Goal: Task Accomplishment & Management: Use online tool/utility

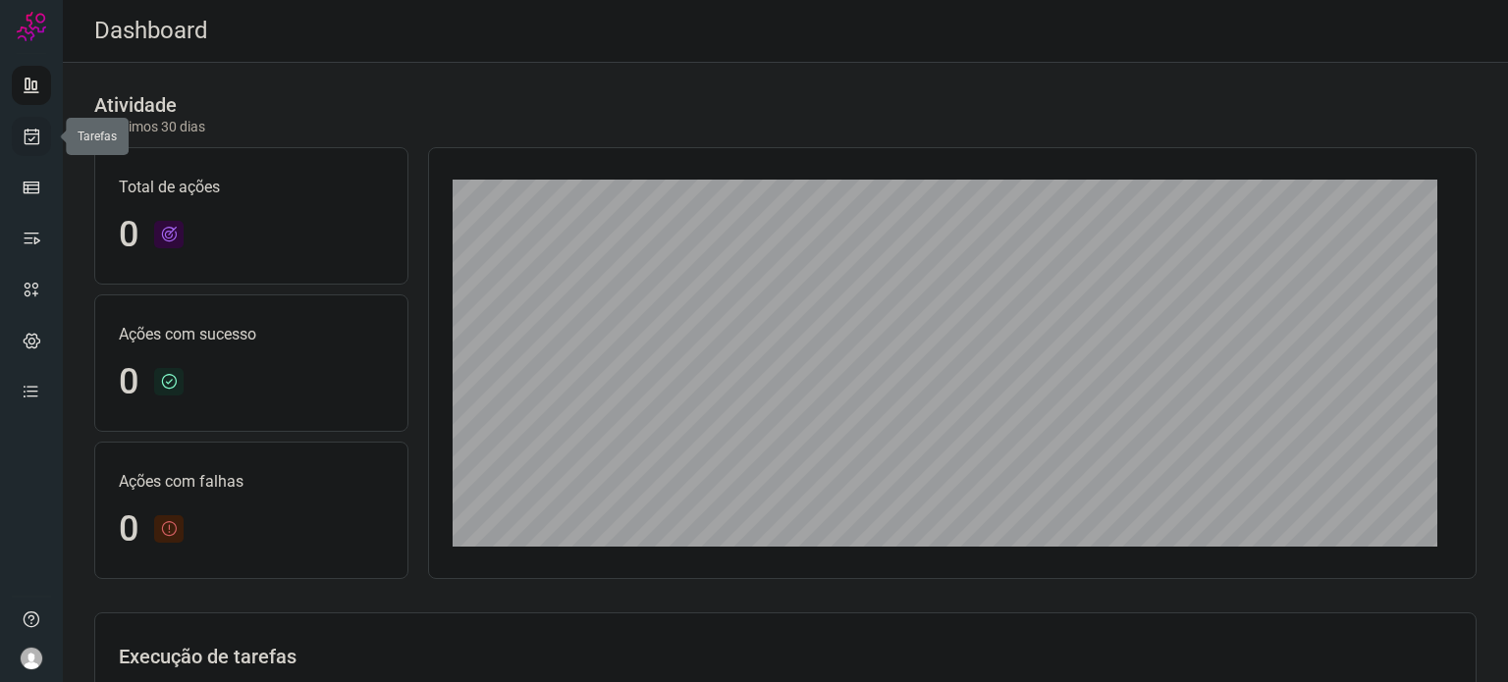
click at [31, 142] on icon at bounding box center [32, 137] width 21 height 20
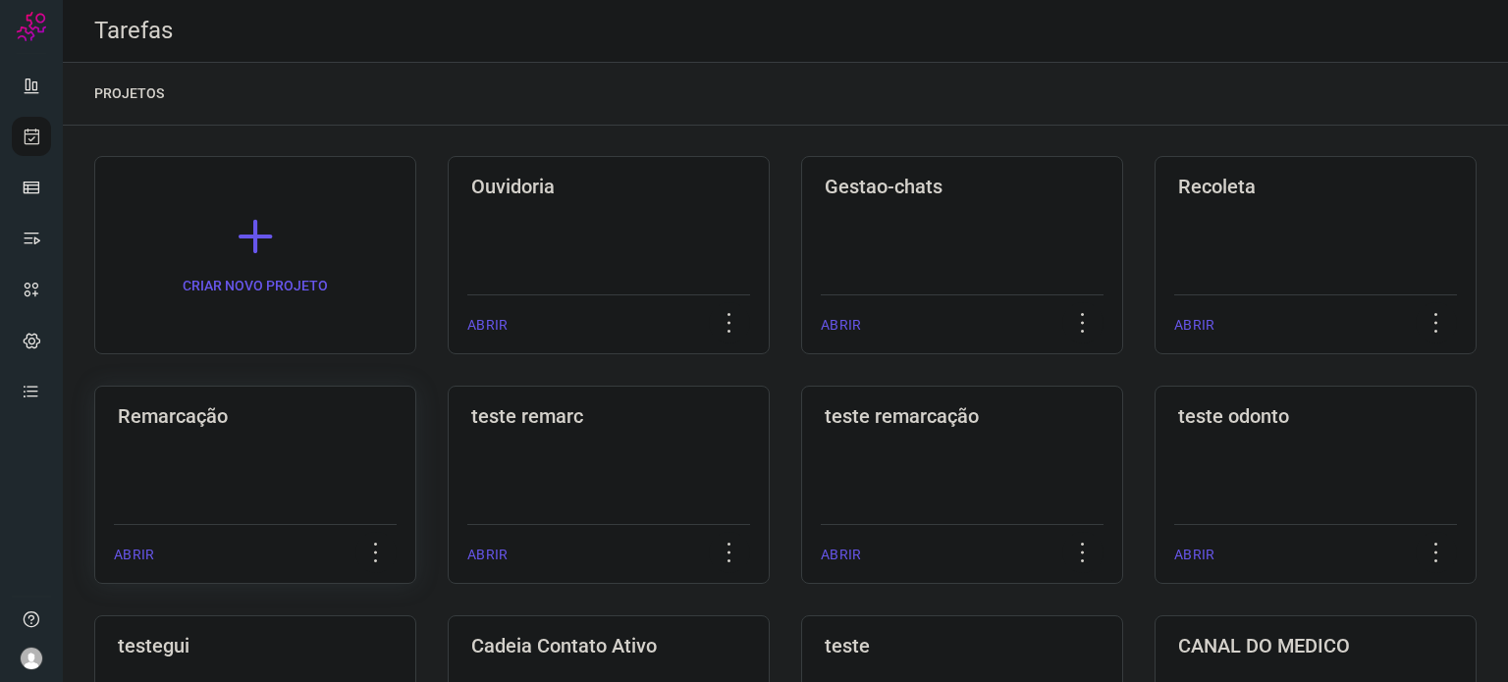
click at [261, 444] on div "Remarcação ABRIR" at bounding box center [255, 485] width 322 height 198
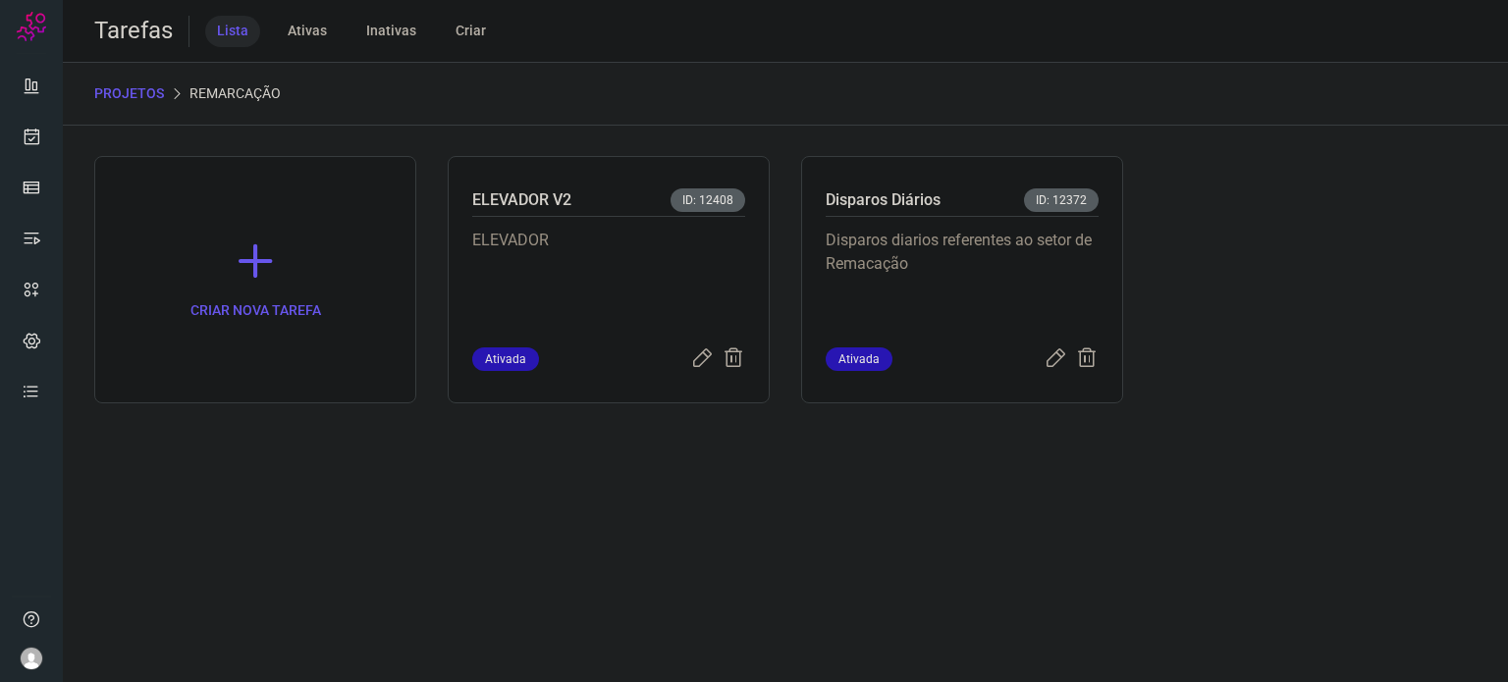
click at [984, 252] on p "Disparos diarios referentes ao setor de Remacação" at bounding box center [962, 278] width 273 height 98
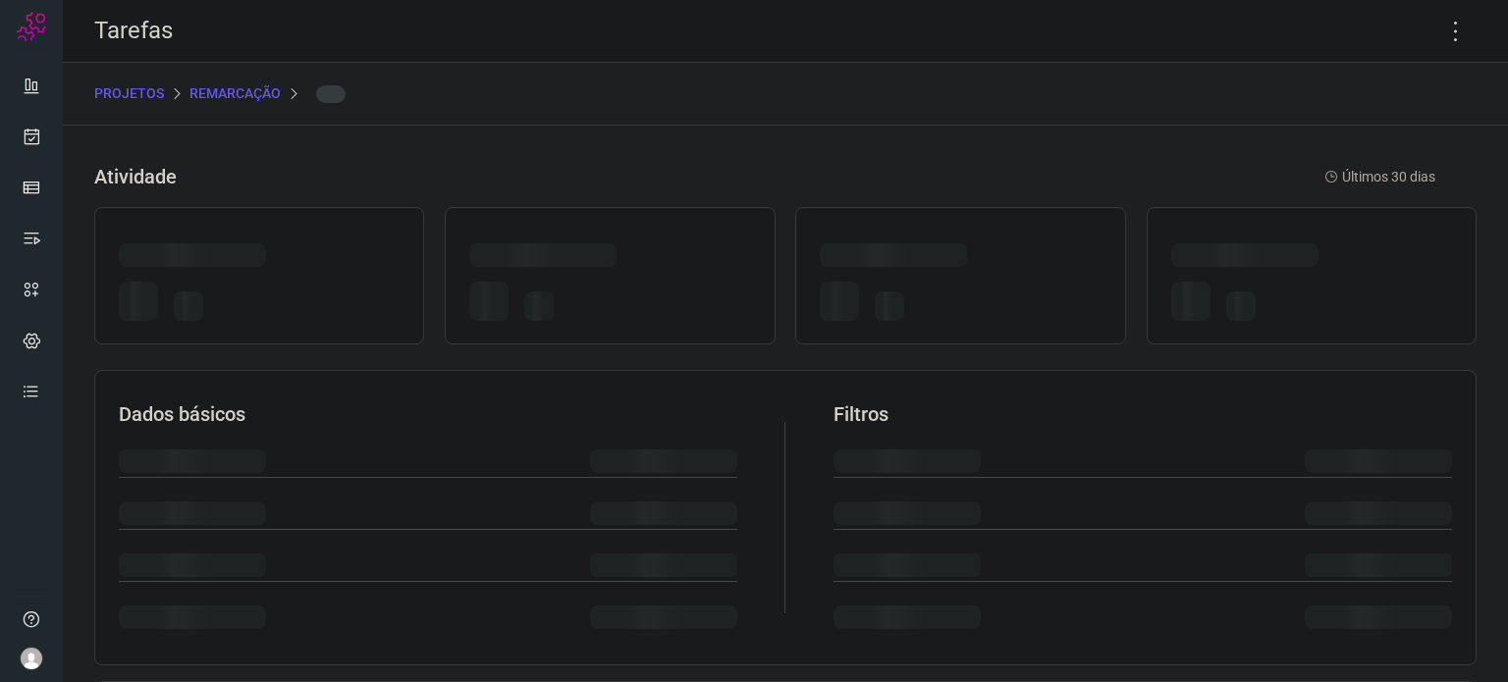
click at [983, 252] on div at bounding box center [960, 258] width 281 height 30
click at [1435, 34] on icon at bounding box center [1455, 31] width 41 height 41
click at [1438, 30] on icon at bounding box center [1455, 31] width 41 height 41
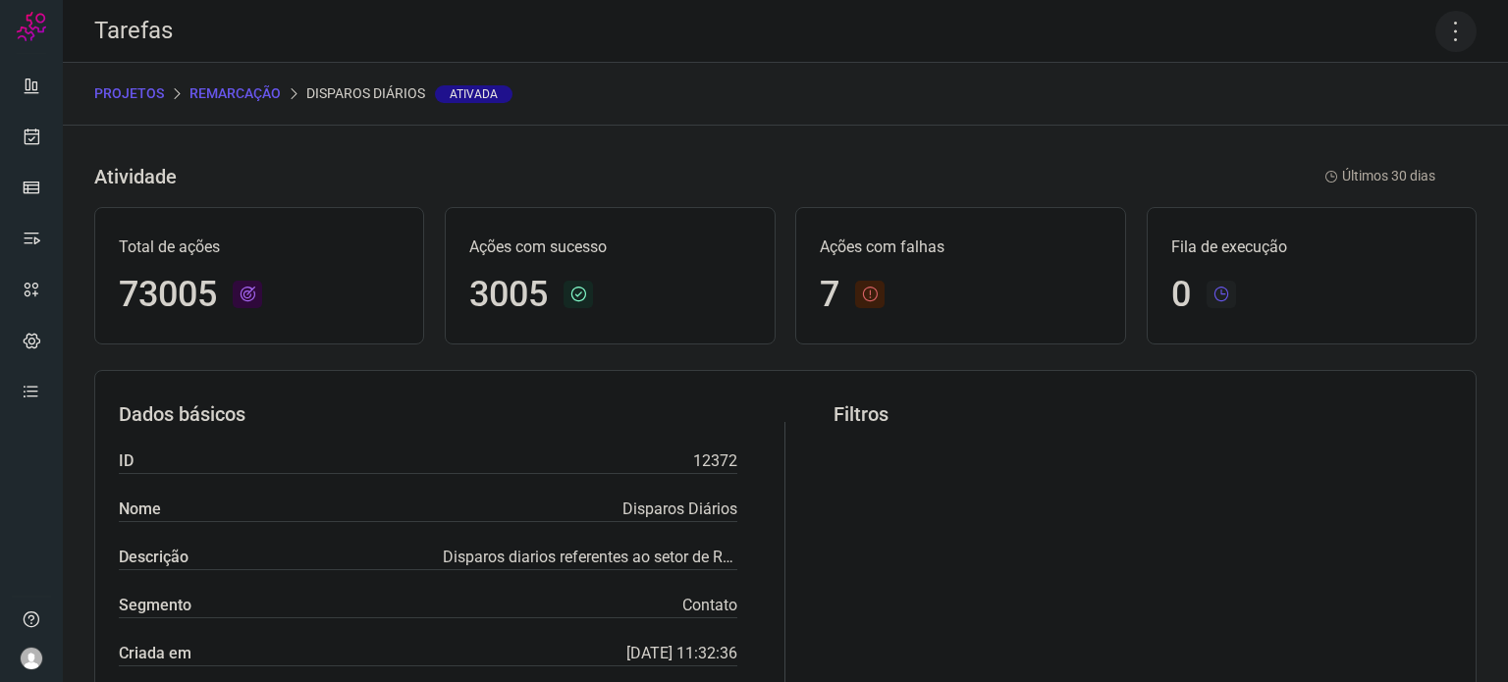
click at [1435, 27] on icon at bounding box center [1455, 31] width 41 height 41
click at [1367, 122] on li "Executar" at bounding box center [1371, 128] width 179 height 31
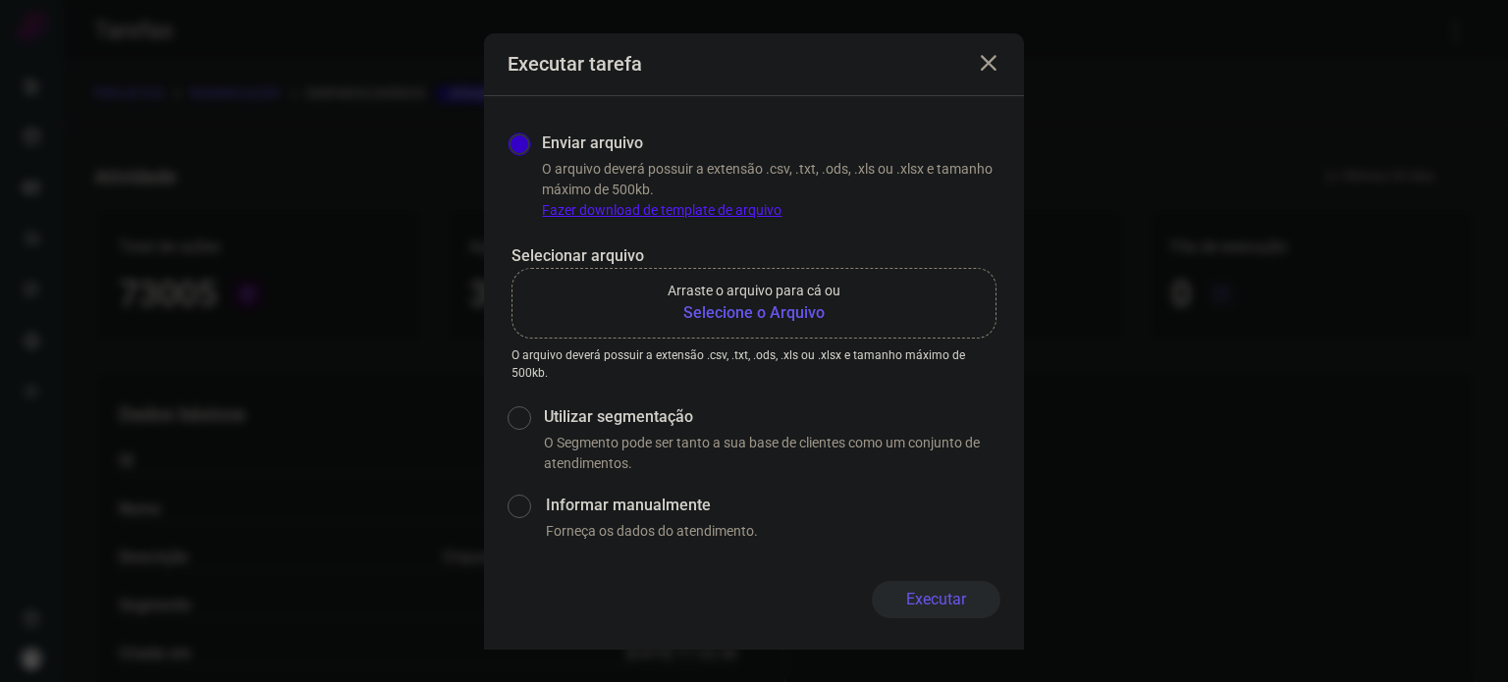
click at [813, 309] on b "Selecione o Arquivo" at bounding box center [754, 313] width 173 height 24
click at [0, 0] on input "Arraste o arquivo para cá ou Selecione o Arquivo" at bounding box center [0, 0] width 0 height 0
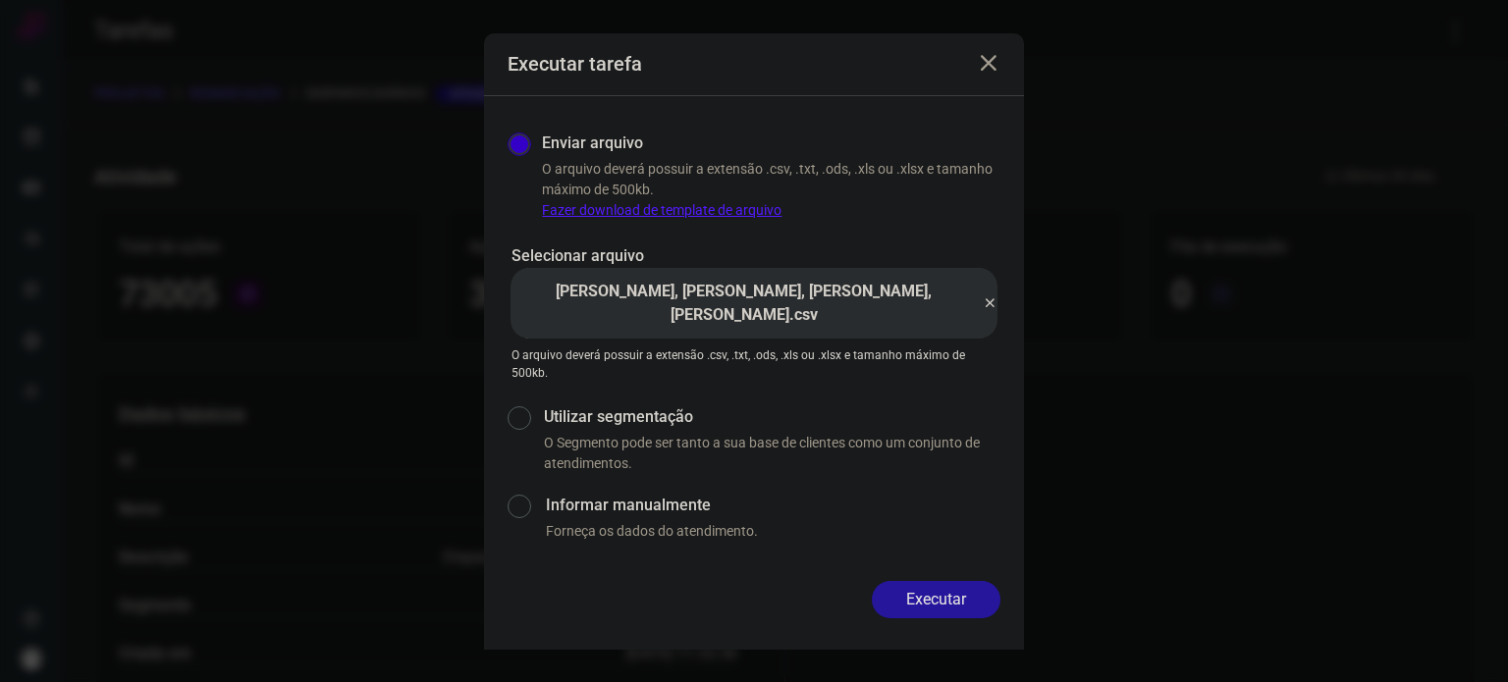
click at [928, 593] on button "Executar" at bounding box center [936, 599] width 129 height 37
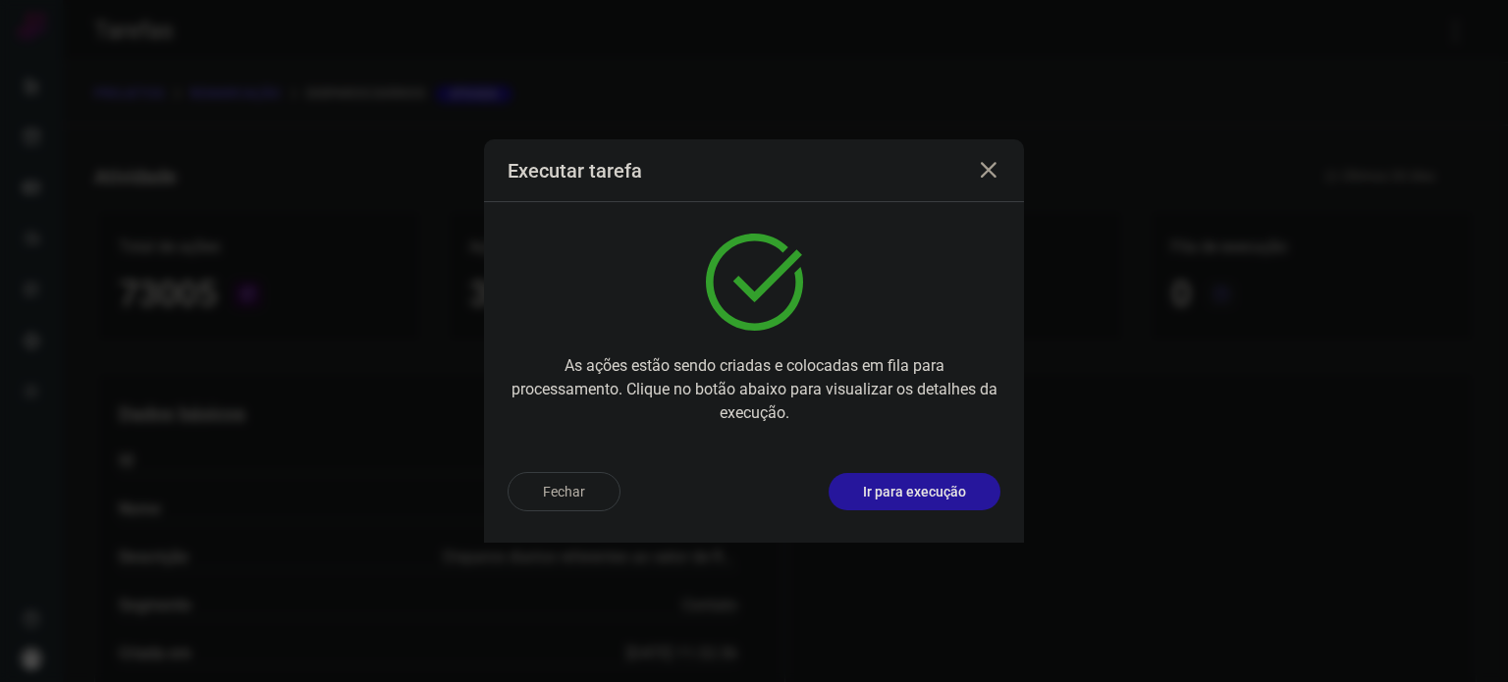
click at [887, 500] on p "Ir para execução" at bounding box center [914, 492] width 103 height 21
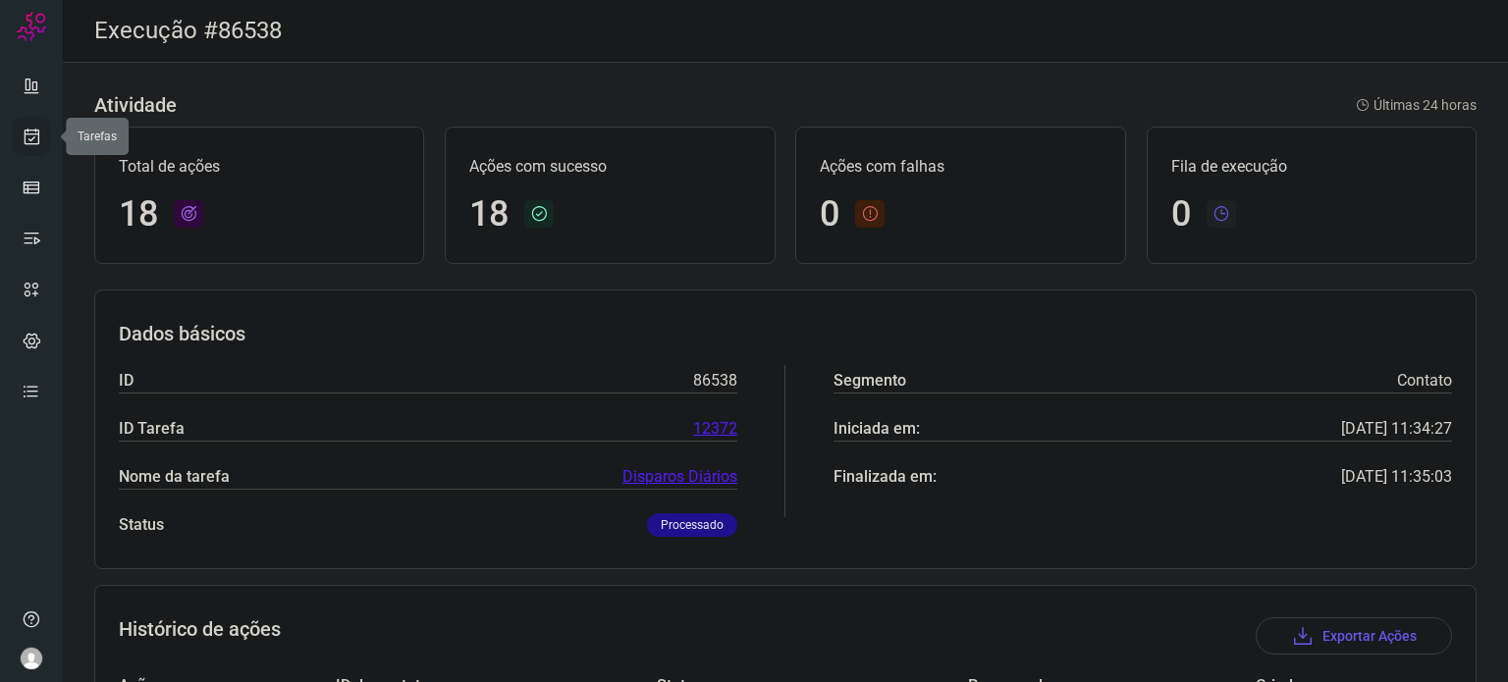
click at [39, 119] on link at bounding box center [31, 136] width 39 height 39
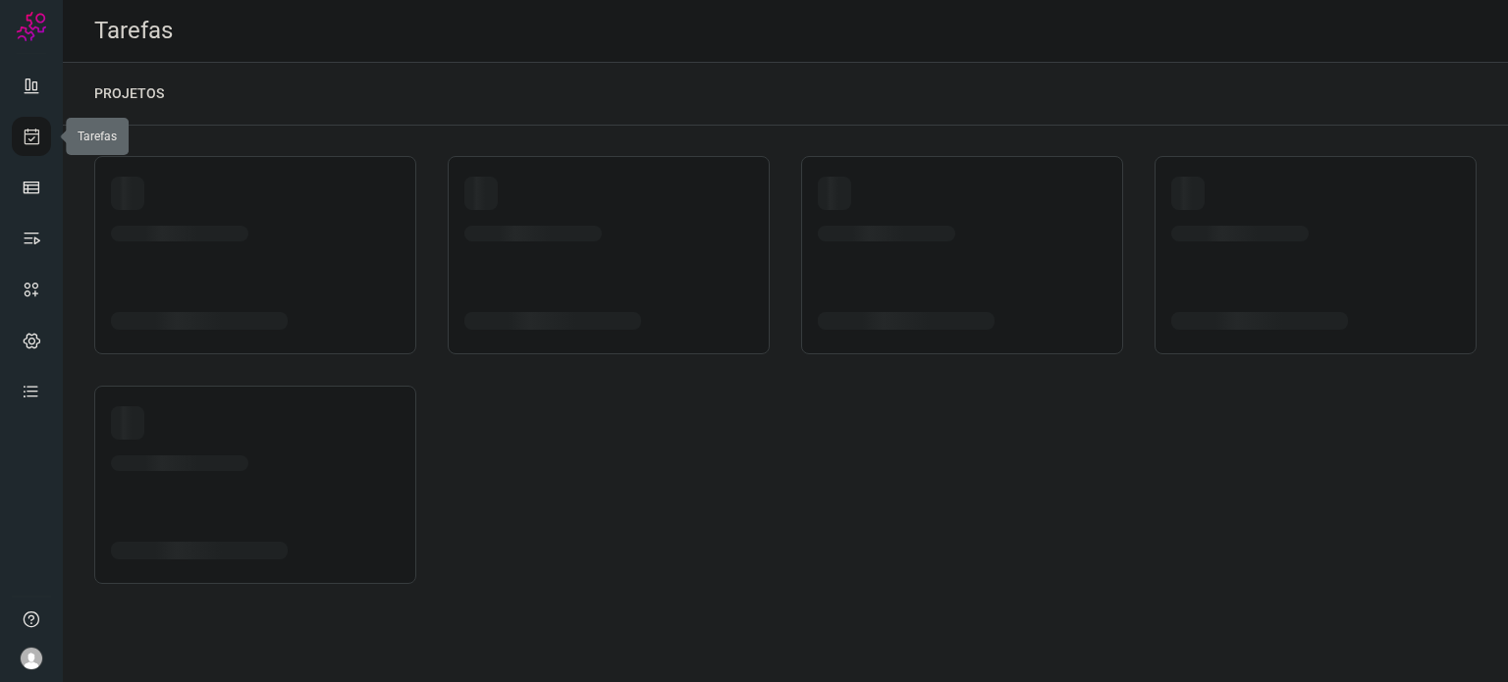
click at [39, 119] on link at bounding box center [31, 136] width 39 height 39
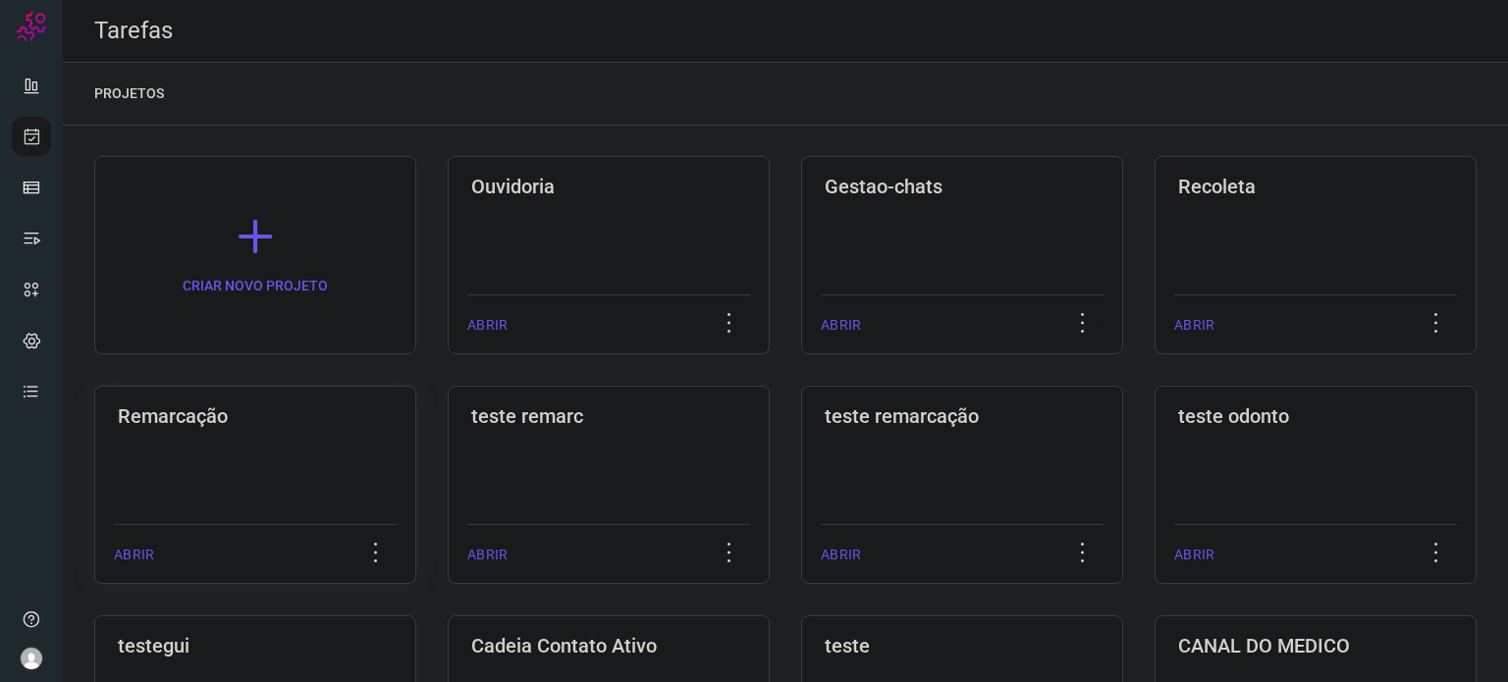
click at [251, 467] on div "Remarcação ABRIR" at bounding box center [255, 485] width 322 height 198
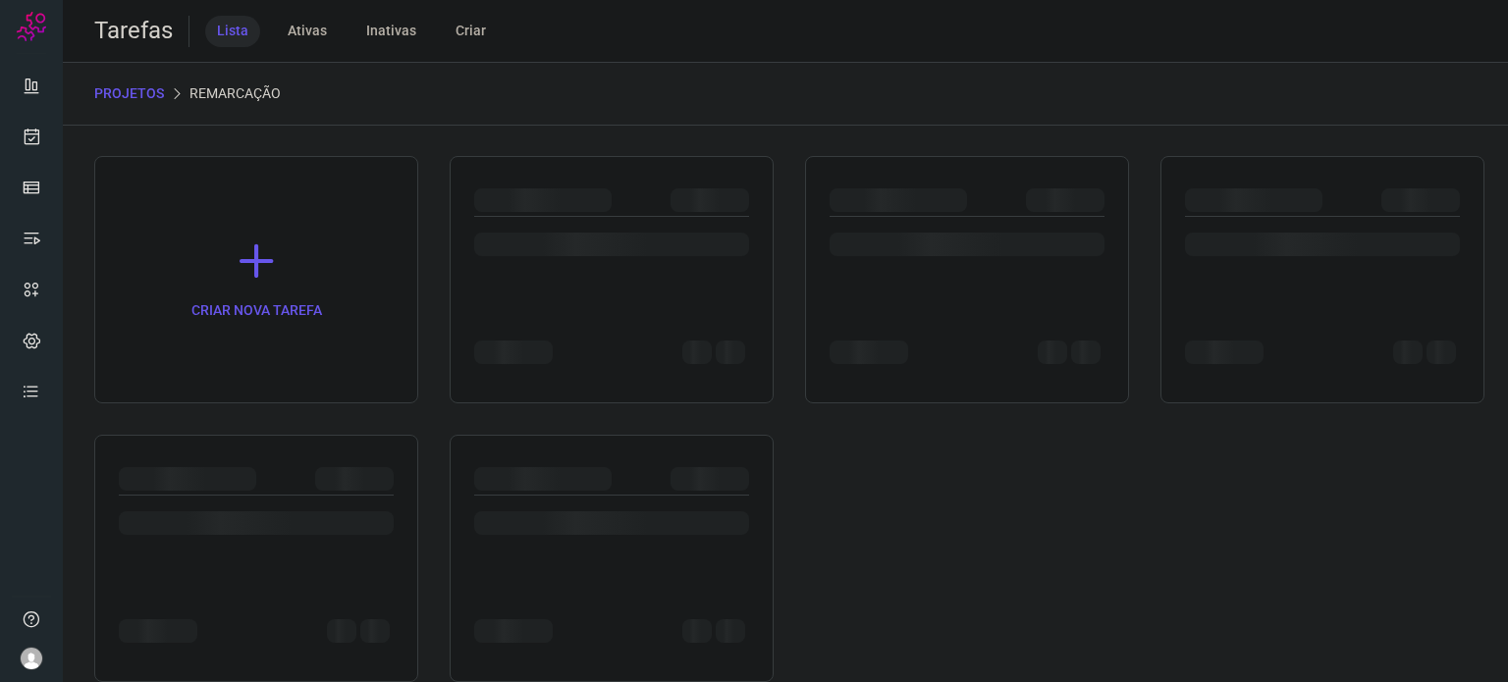
click at [251, 467] on div at bounding box center [187, 479] width 137 height 24
click at [1003, 209] on div at bounding box center [967, 200] width 275 height 24
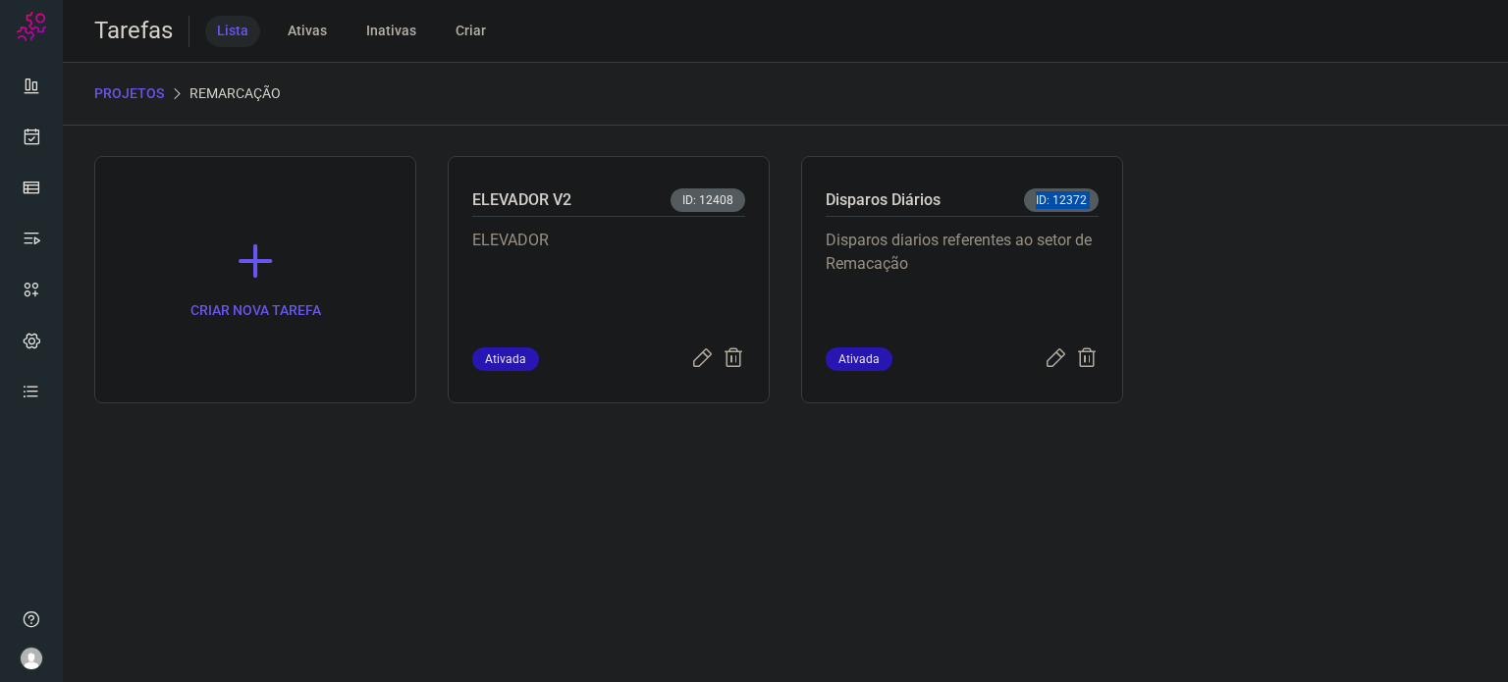
click at [1003, 209] on div "Disparos Diários ID: 12372" at bounding box center [962, 202] width 273 height 28
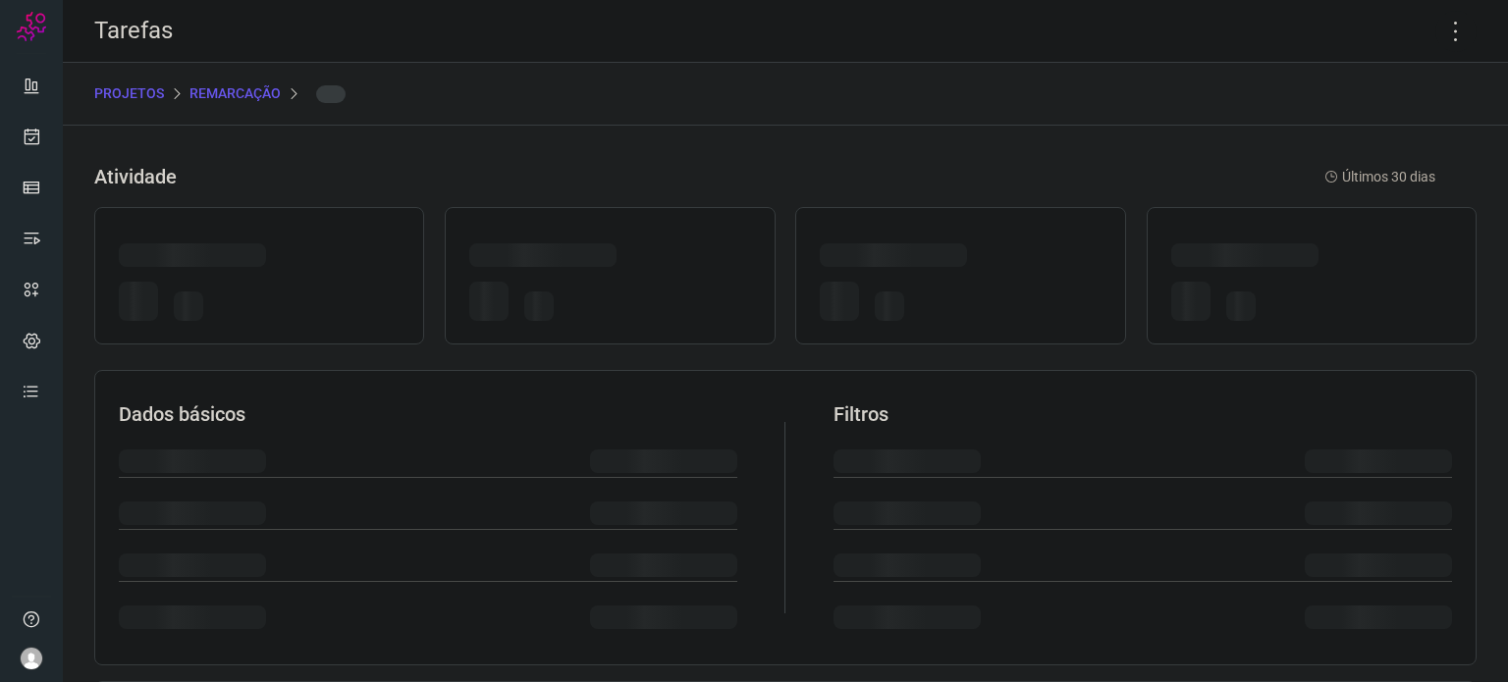
click at [1003, 209] on div at bounding box center [960, 275] width 330 height 137
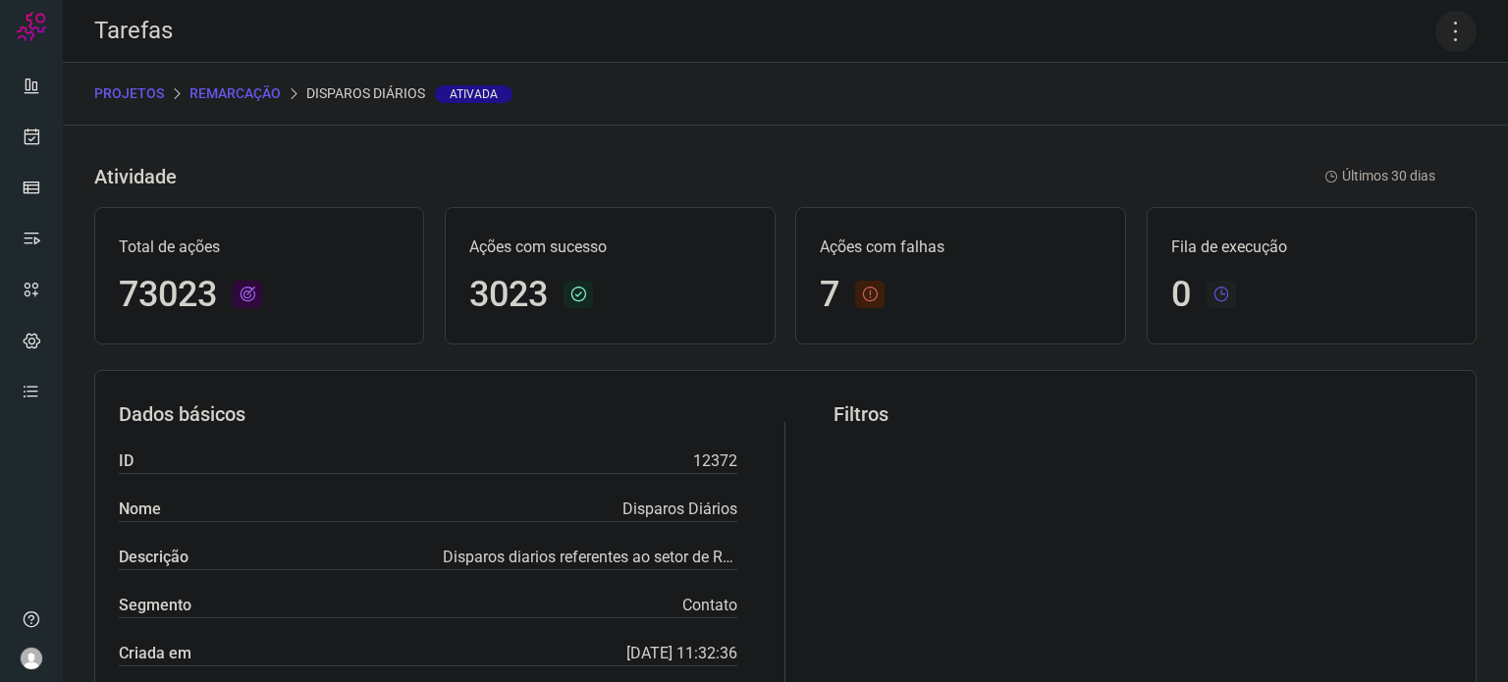
click at [1439, 29] on icon at bounding box center [1455, 31] width 41 height 41
click at [1383, 128] on li "Executar" at bounding box center [1371, 128] width 179 height 31
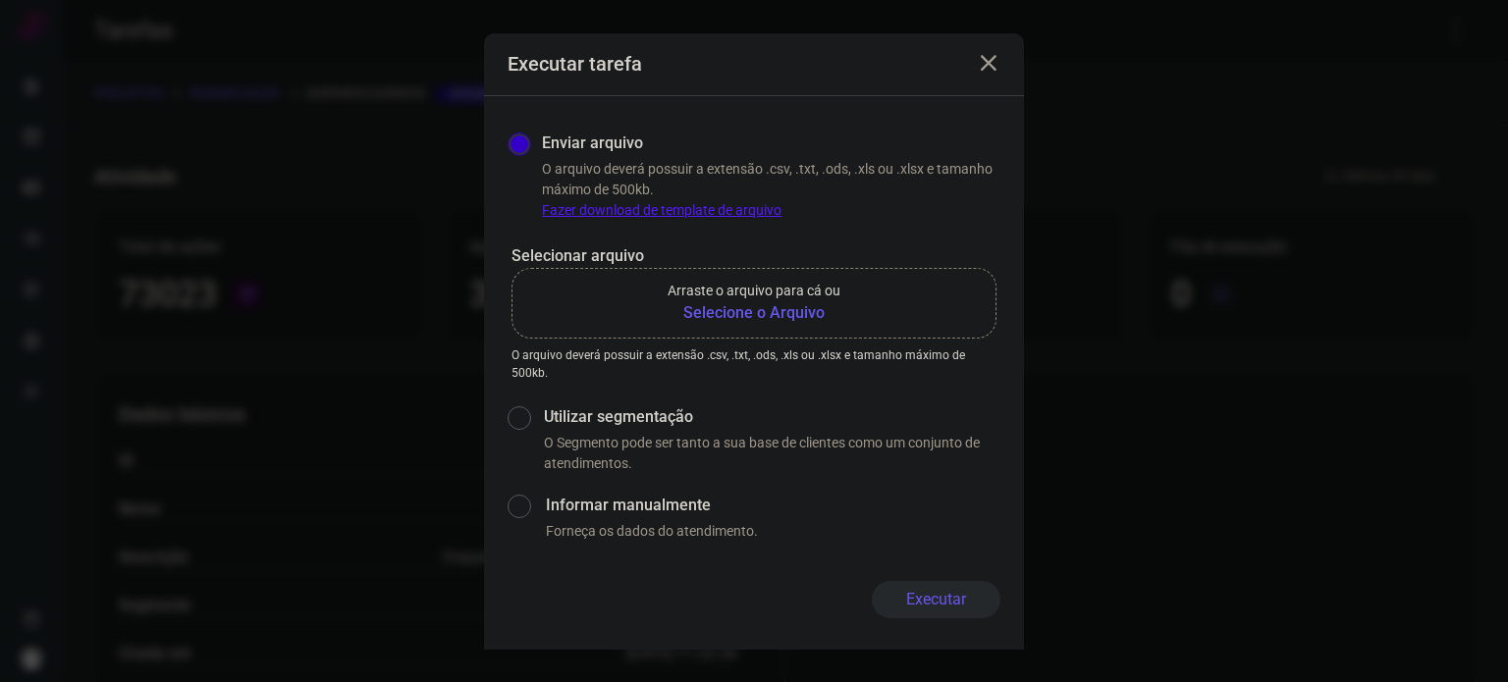
click at [781, 309] on b "Selecione o Arquivo" at bounding box center [754, 313] width 173 height 24
click at [0, 0] on input "Arraste o arquivo para cá ou Selecione o Arquivo" at bounding box center [0, 0] width 0 height 0
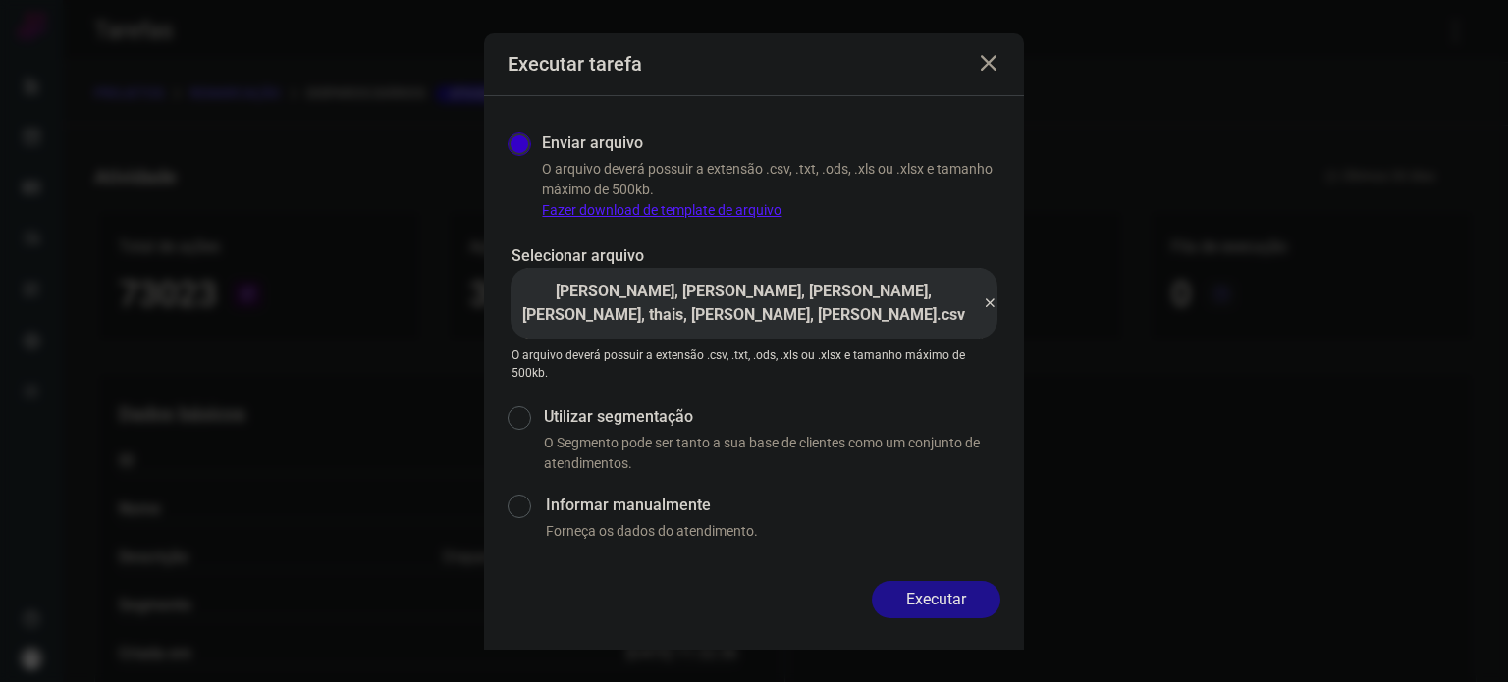
click at [924, 595] on button "Executar" at bounding box center [936, 599] width 129 height 37
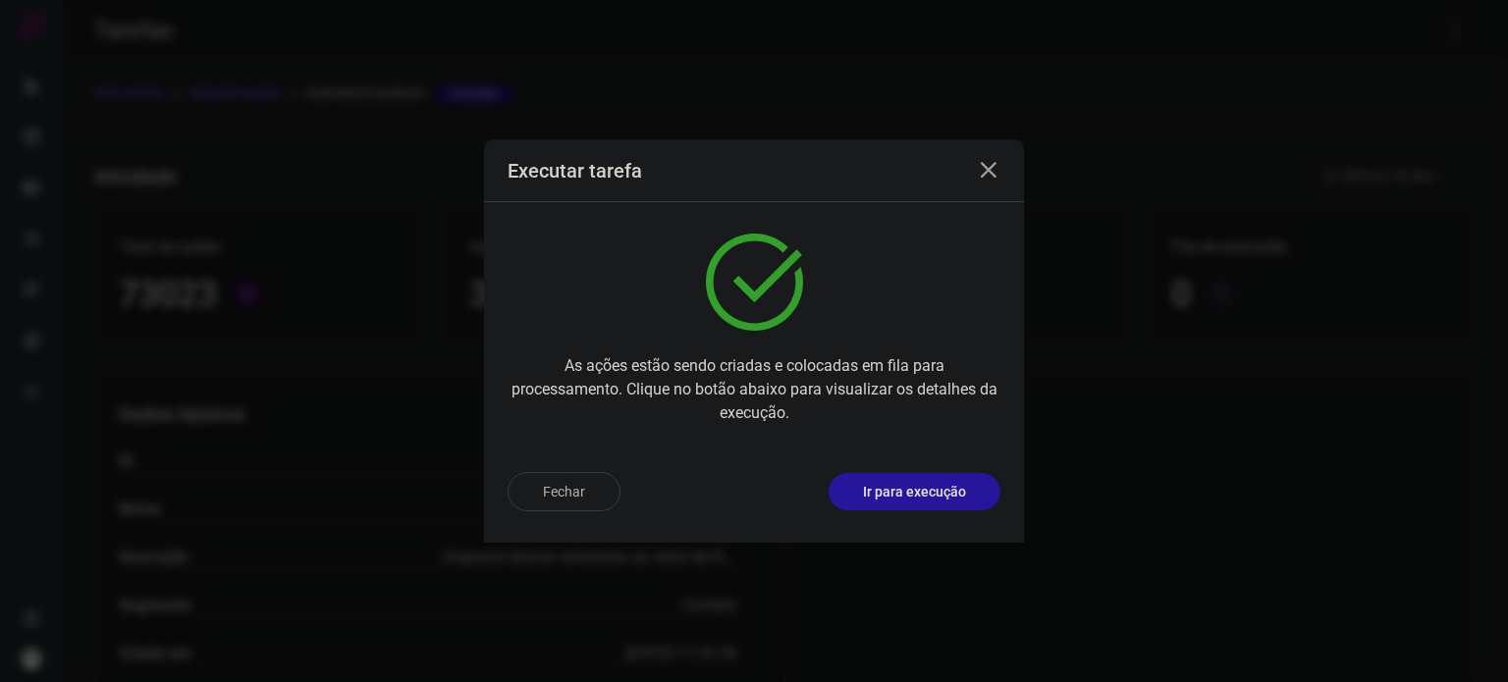
click at [903, 498] on p "Ir para execução" at bounding box center [914, 492] width 103 height 21
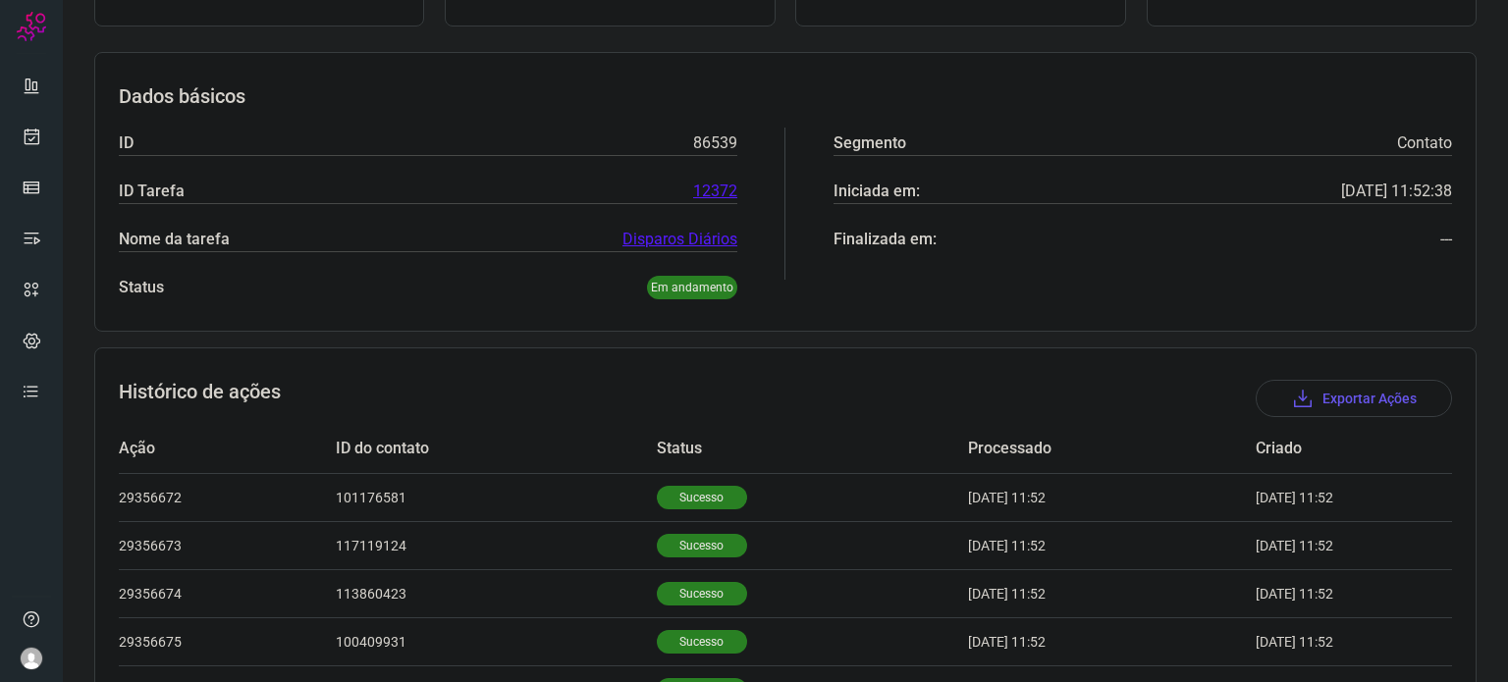
scroll to position [491, 0]
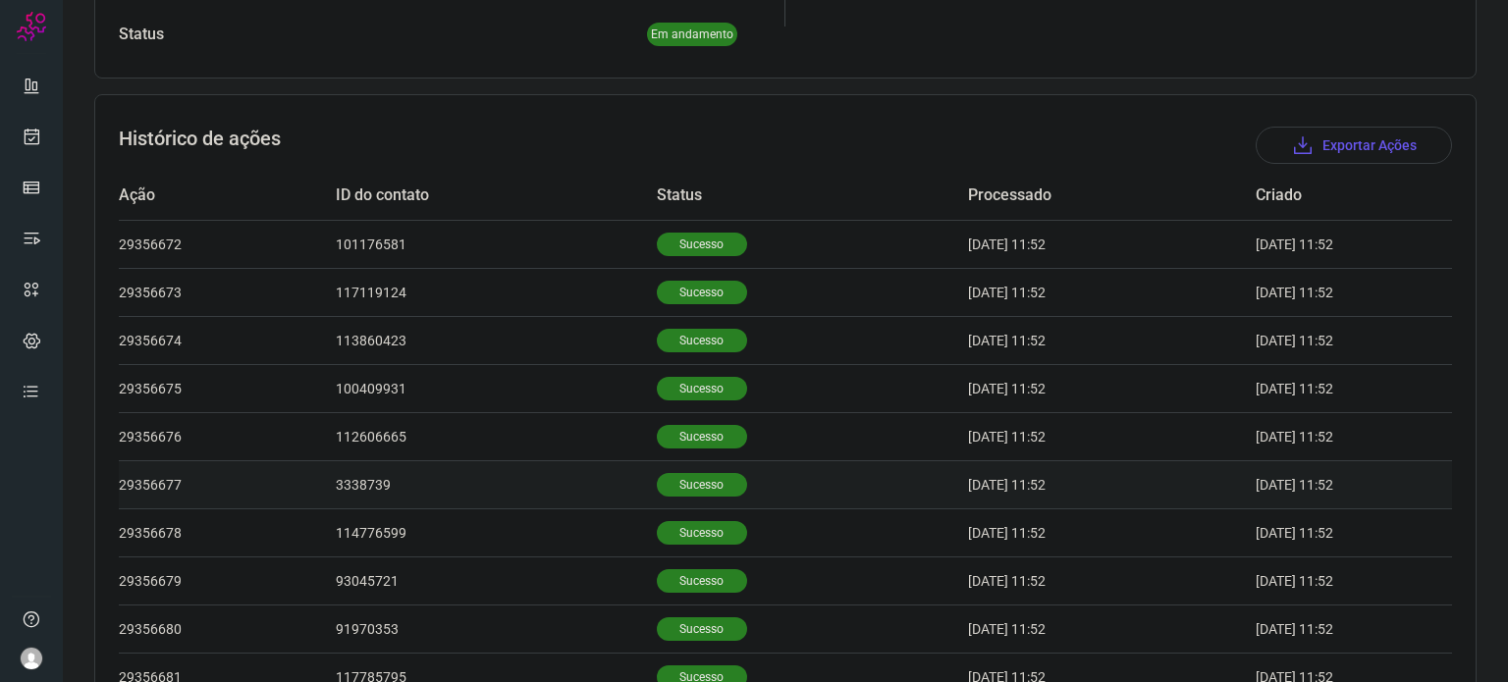
click at [657, 498] on td "Sucesso" at bounding box center [812, 484] width 311 height 48
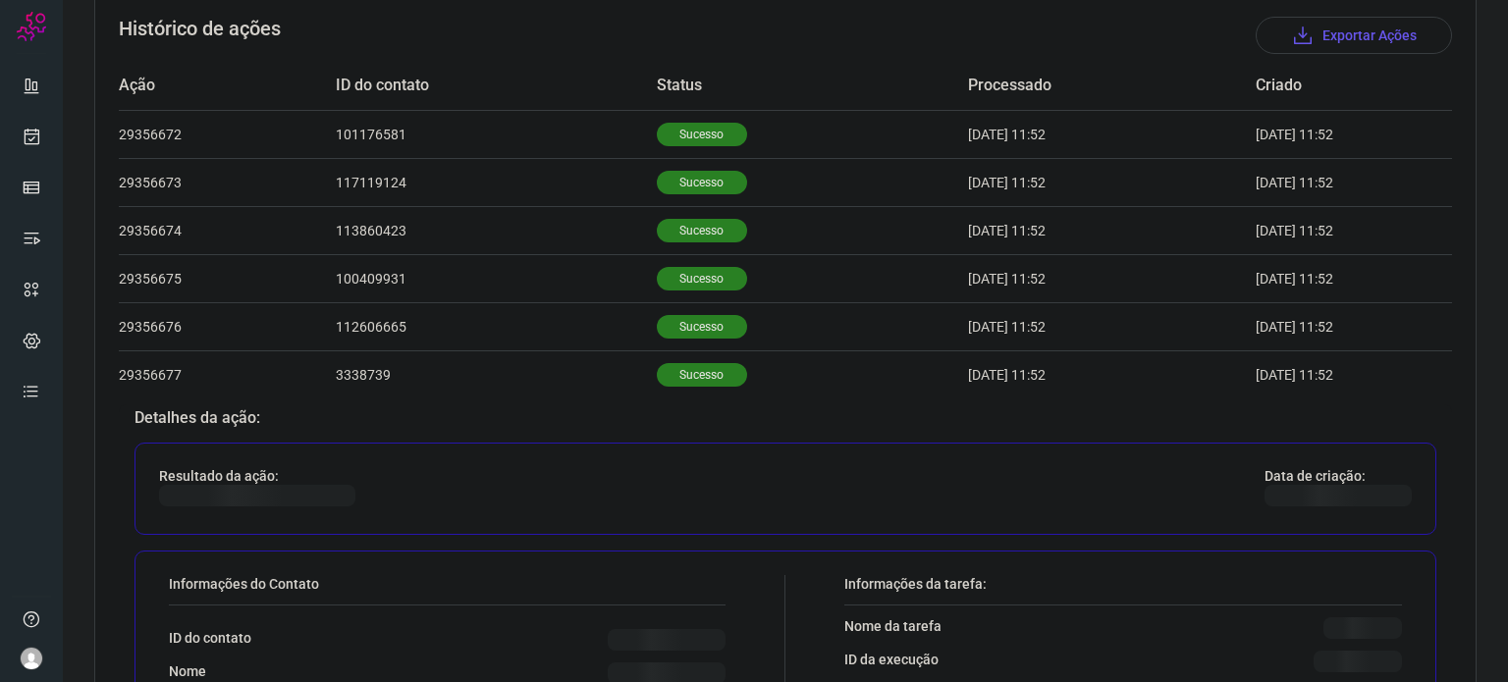
scroll to position [785, 0]
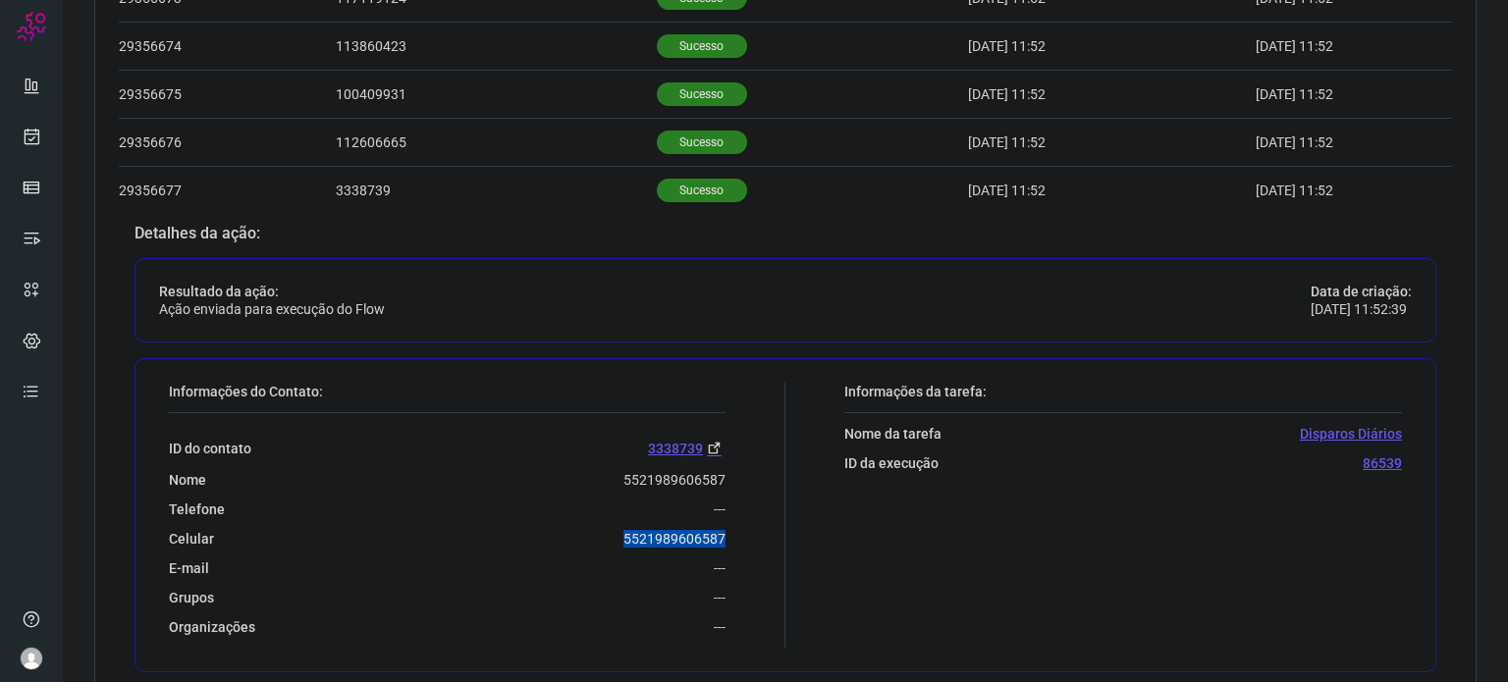
drag, startPoint x: 609, startPoint y: 542, endPoint x: 731, endPoint y: 529, distance: 123.4
click at [731, 529] on div "Informações do Contato: ID do contato 3338739 Nome 5521989606587 Telefone --- C…" at bounding box center [472, 515] width 626 height 265
copy p "5521989606587"
click at [43, 136] on link at bounding box center [31, 136] width 39 height 39
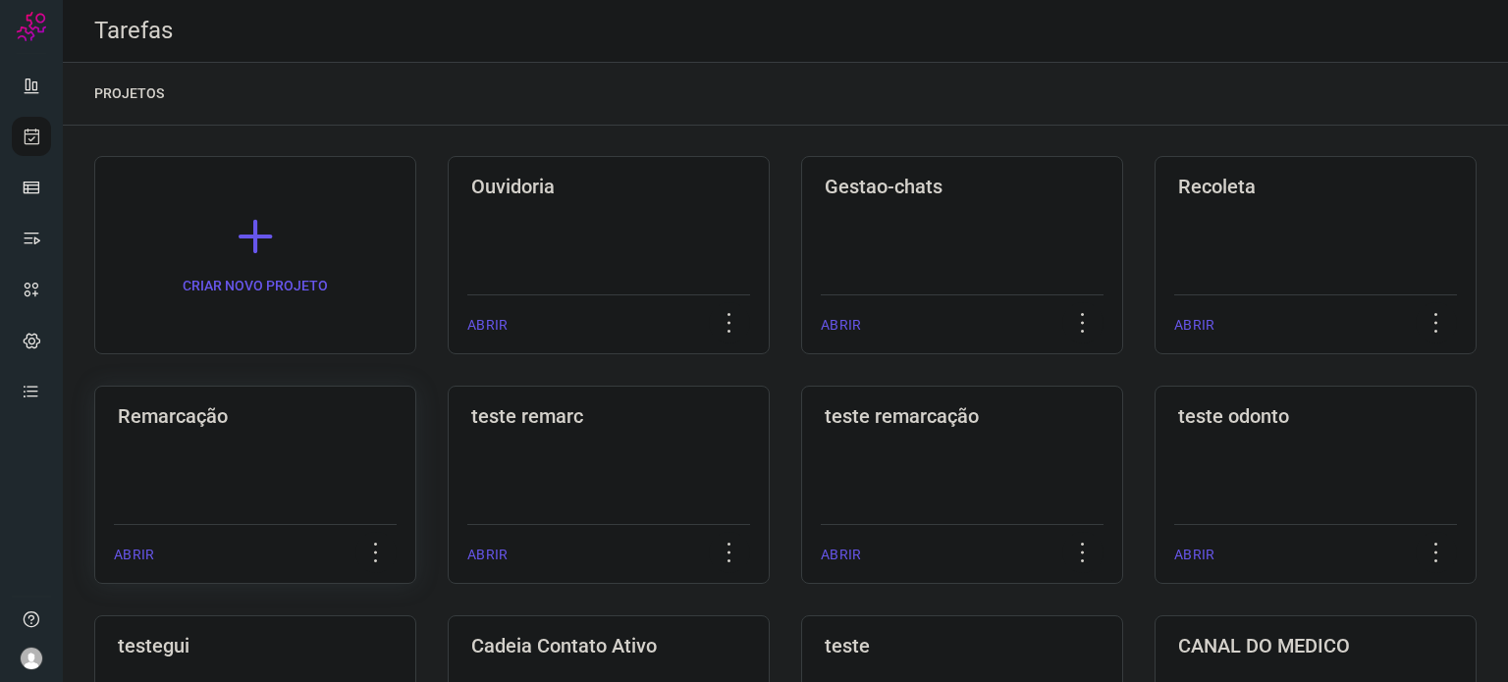
click at [275, 472] on div "Remarcação ABRIR" at bounding box center [255, 485] width 322 height 198
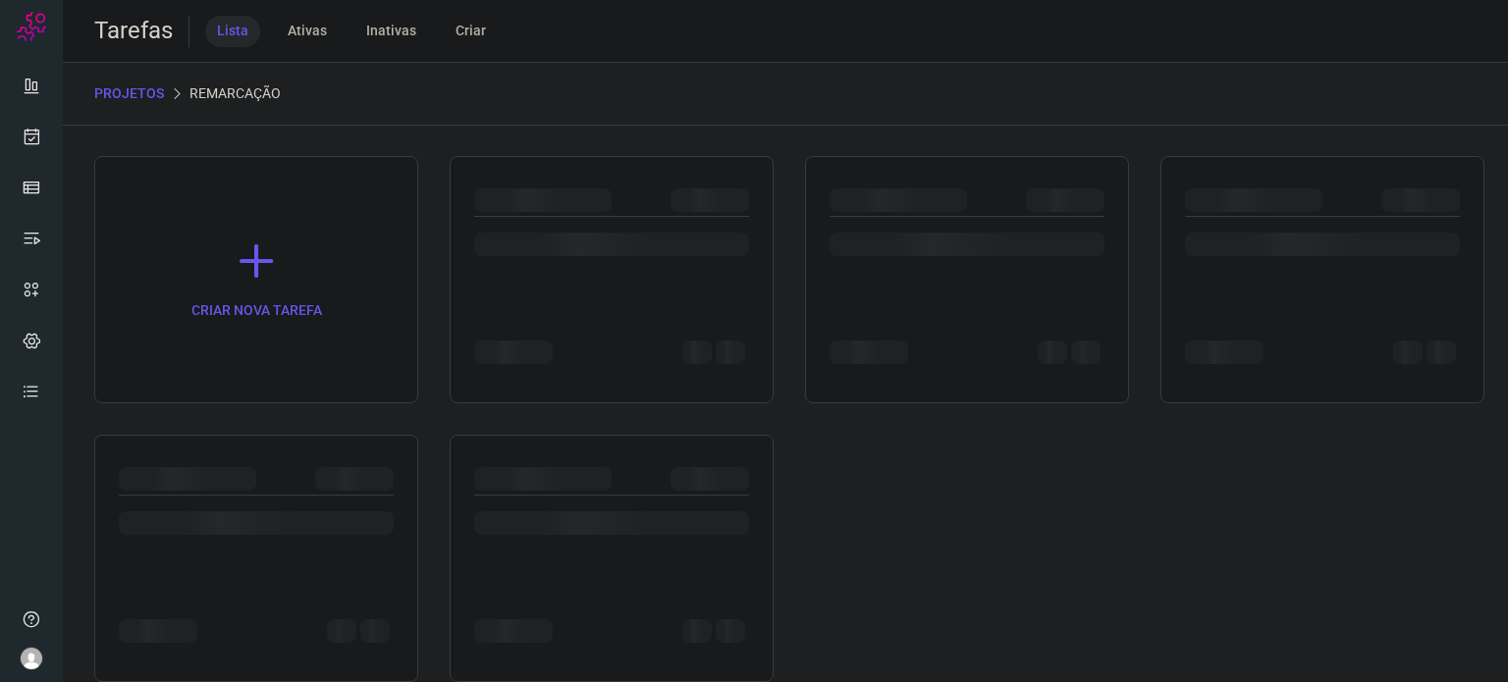
click at [275, 471] on div at bounding box center [256, 479] width 275 height 24
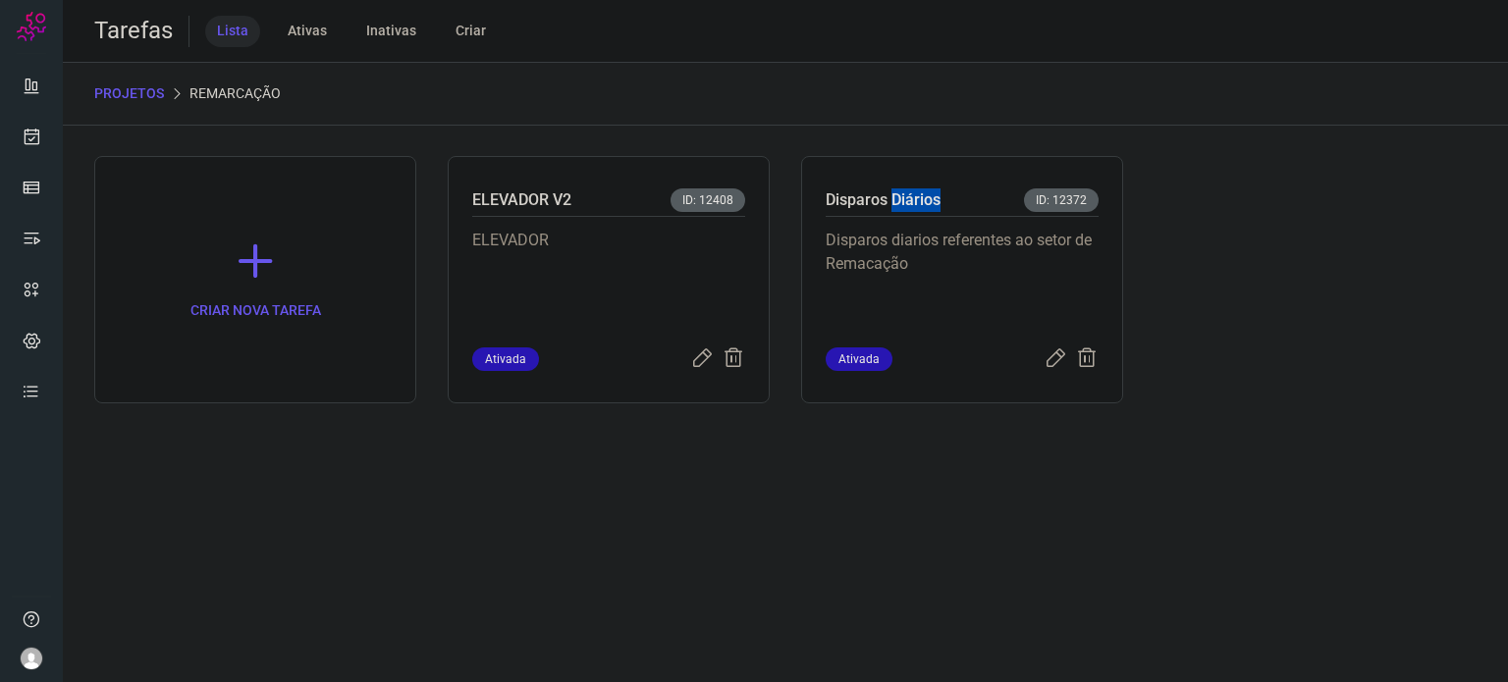
click at [929, 206] on p "Disparos Diários" at bounding box center [883, 200] width 115 height 24
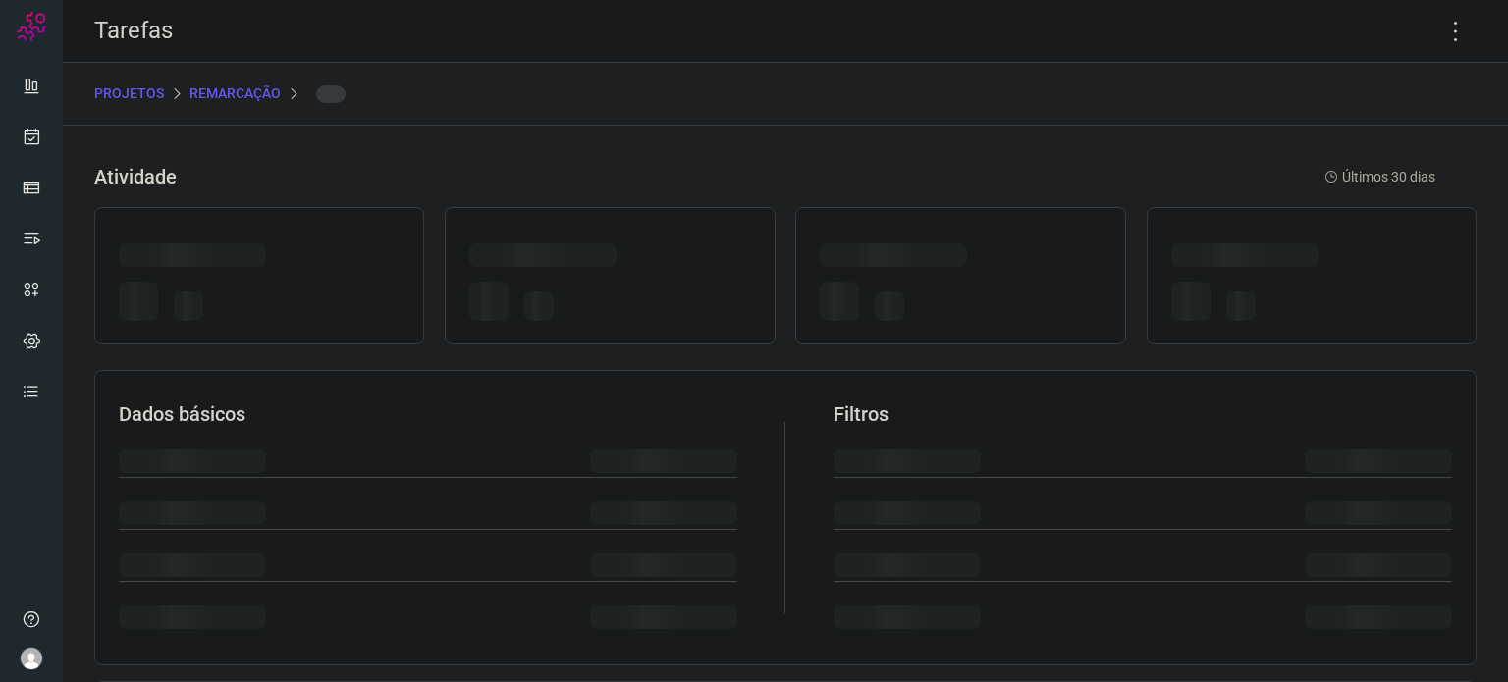
click at [929, 206] on div at bounding box center [785, 275] width 1382 height 157
click at [1444, 30] on icon at bounding box center [1455, 31] width 41 height 41
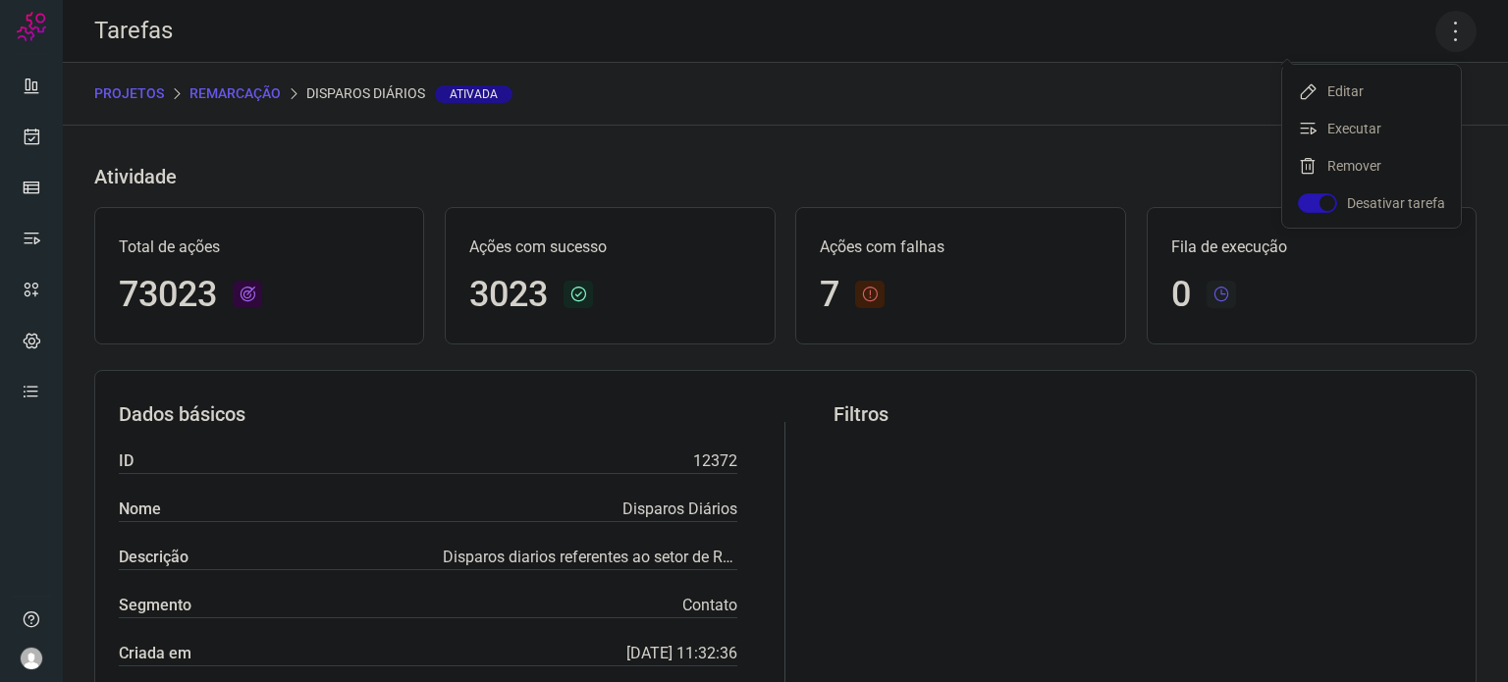
click at [1441, 30] on icon at bounding box center [1455, 31] width 41 height 41
click at [1437, 18] on icon at bounding box center [1455, 31] width 41 height 41
click at [1370, 134] on li "Executar" at bounding box center [1371, 128] width 179 height 31
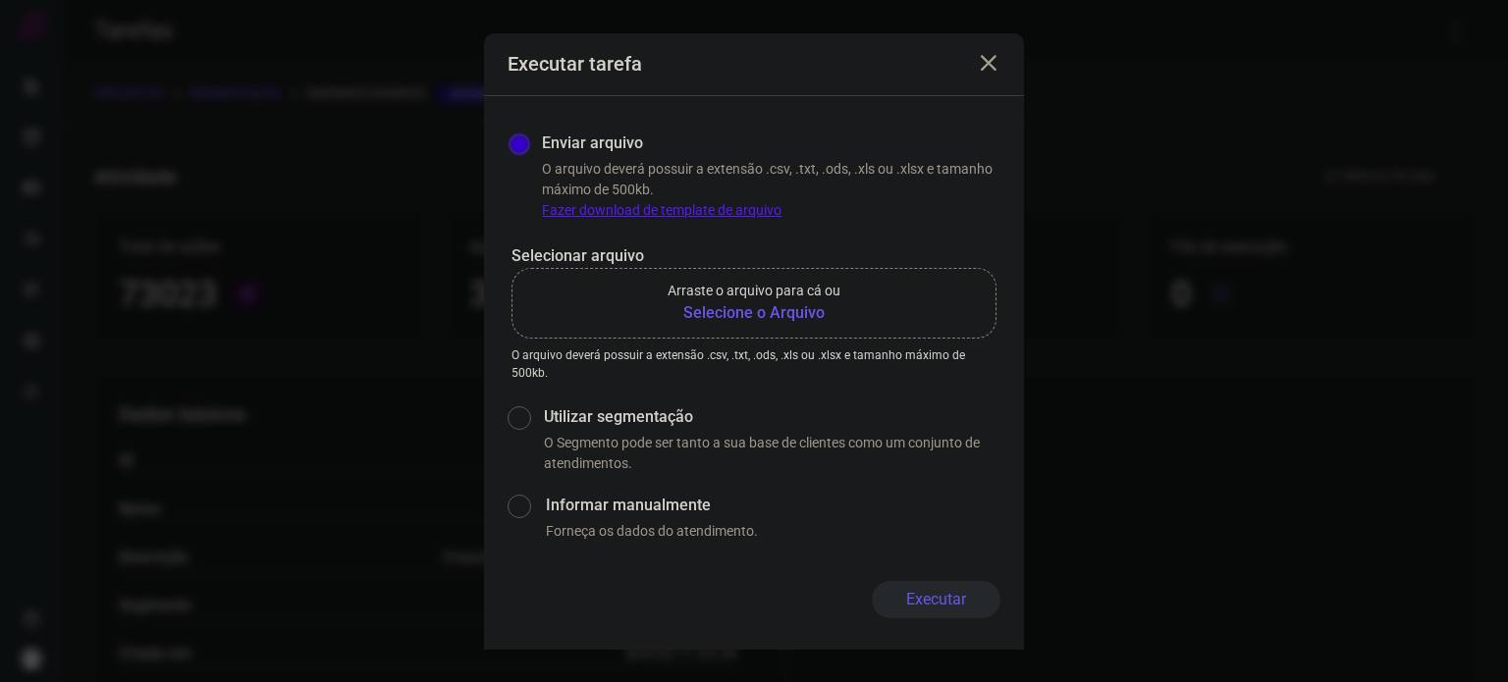
click at [793, 310] on b "Selecione o Arquivo" at bounding box center [754, 313] width 173 height 24
click at [0, 0] on input "Arraste o arquivo para cá ou Selecione o Arquivo" at bounding box center [0, 0] width 0 height 0
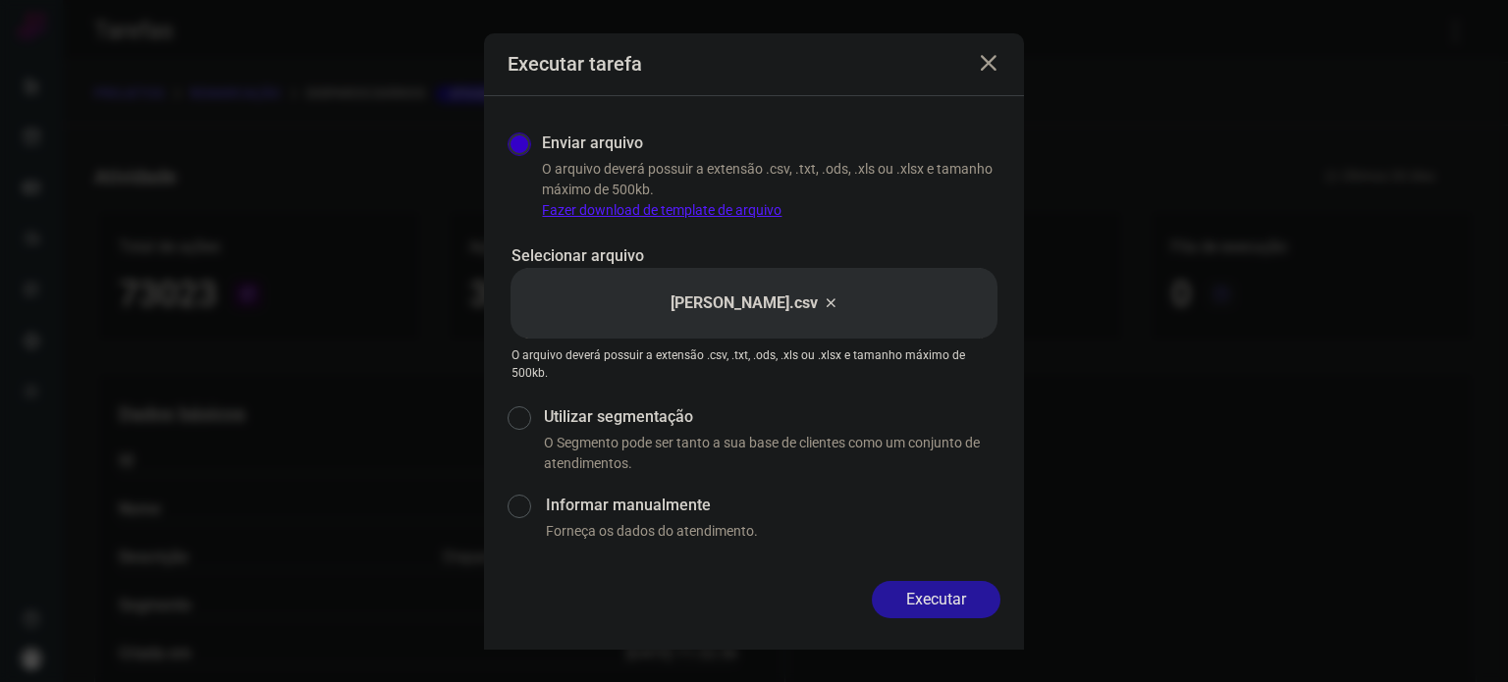
click at [932, 604] on button "Executar" at bounding box center [936, 599] width 129 height 37
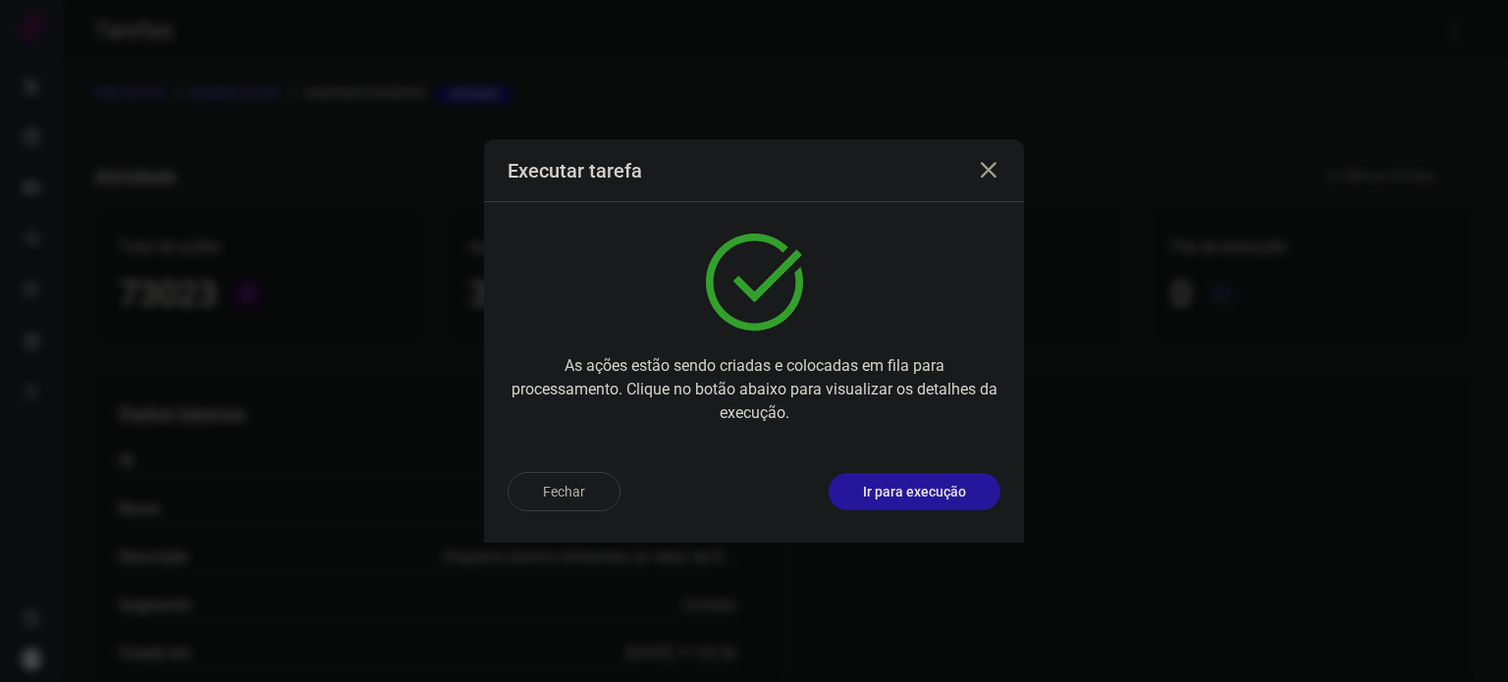
click at [935, 488] on p "Ir para execução" at bounding box center [914, 492] width 103 height 21
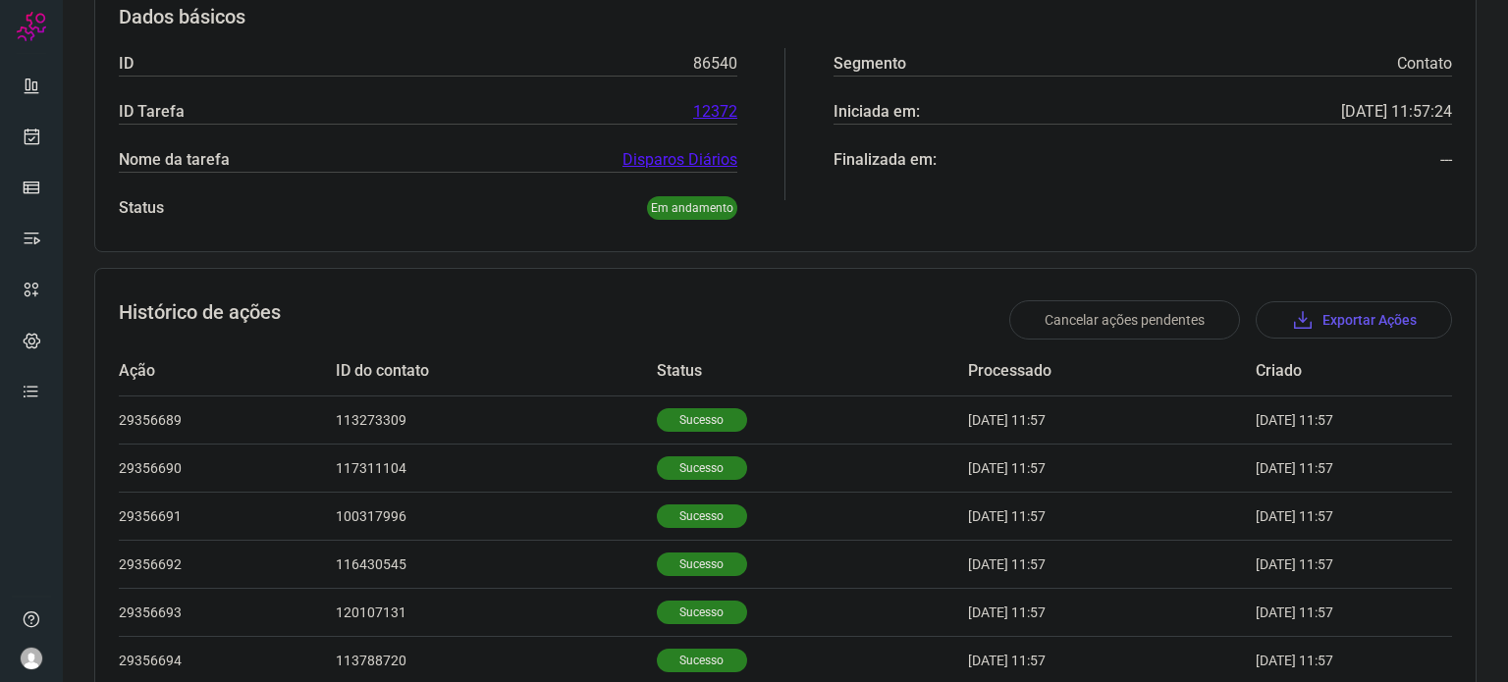
scroll to position [170, 0]
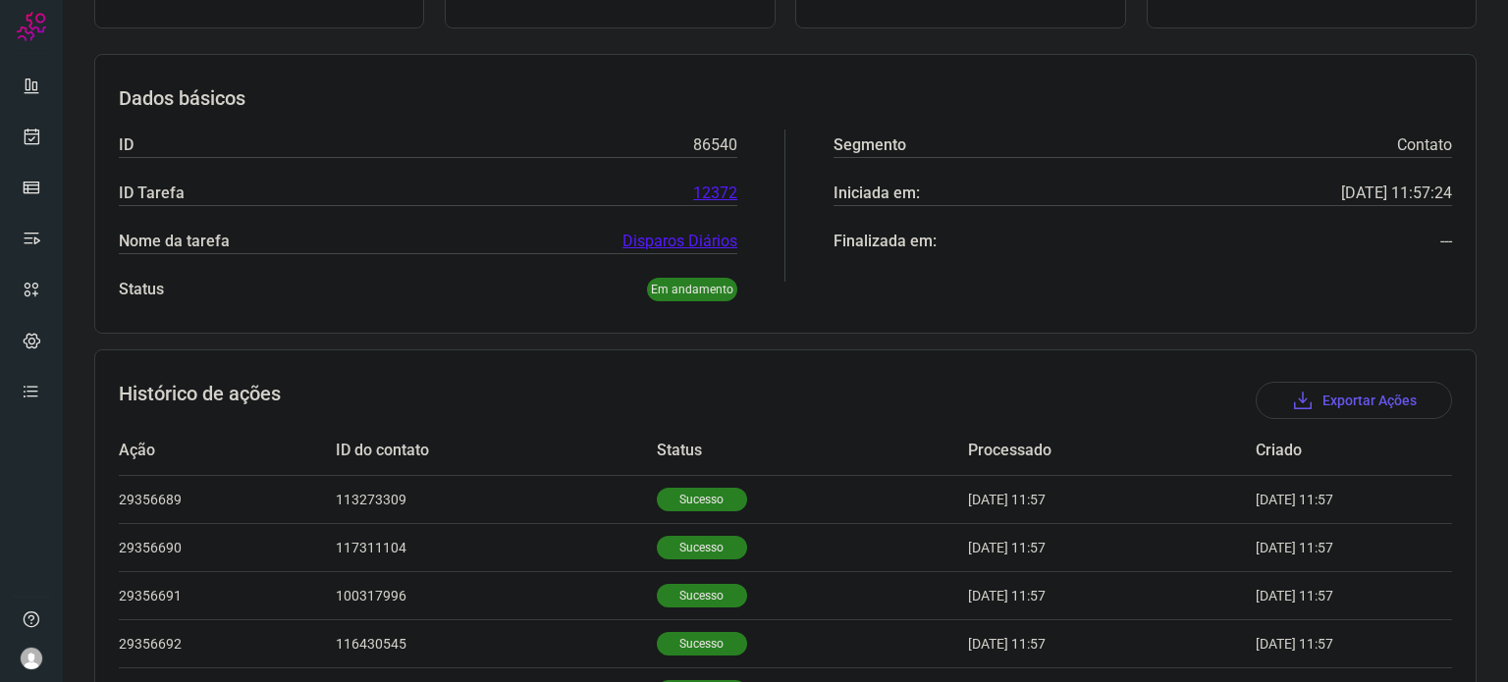
scroll to position [462, 0]
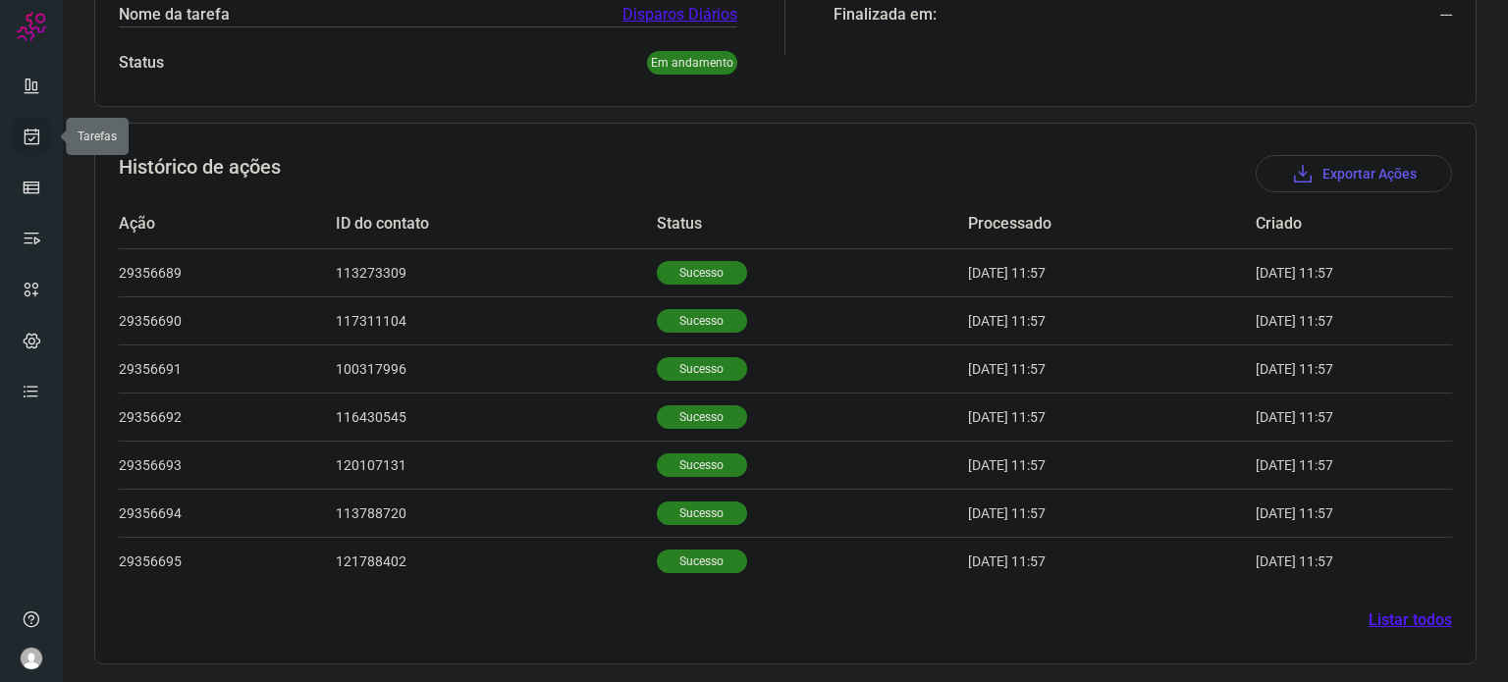
click at [24, 140] on icon at bounding box center [32, 137] width 21 height 20
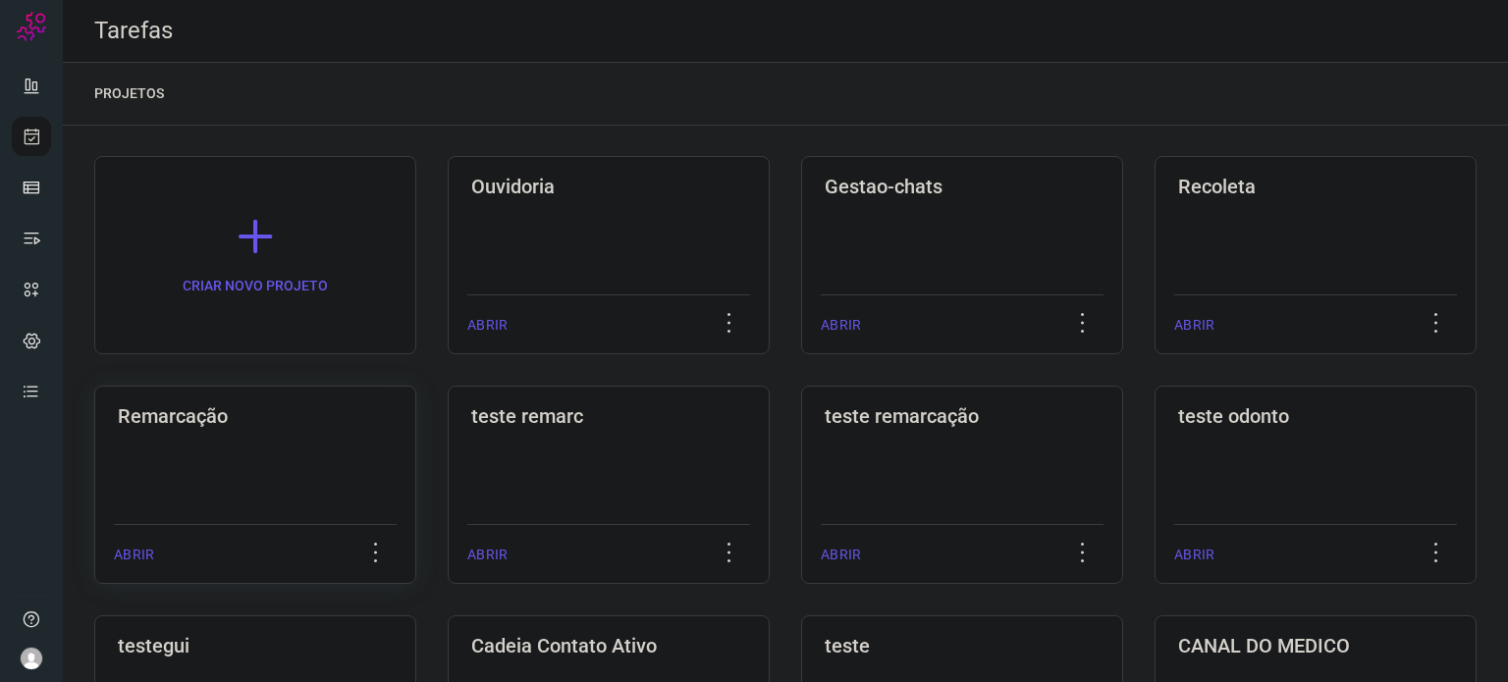
click at [265, 448] on div "Remarcação ABRIR" at bounding box center [255, 485] width 322 height 198
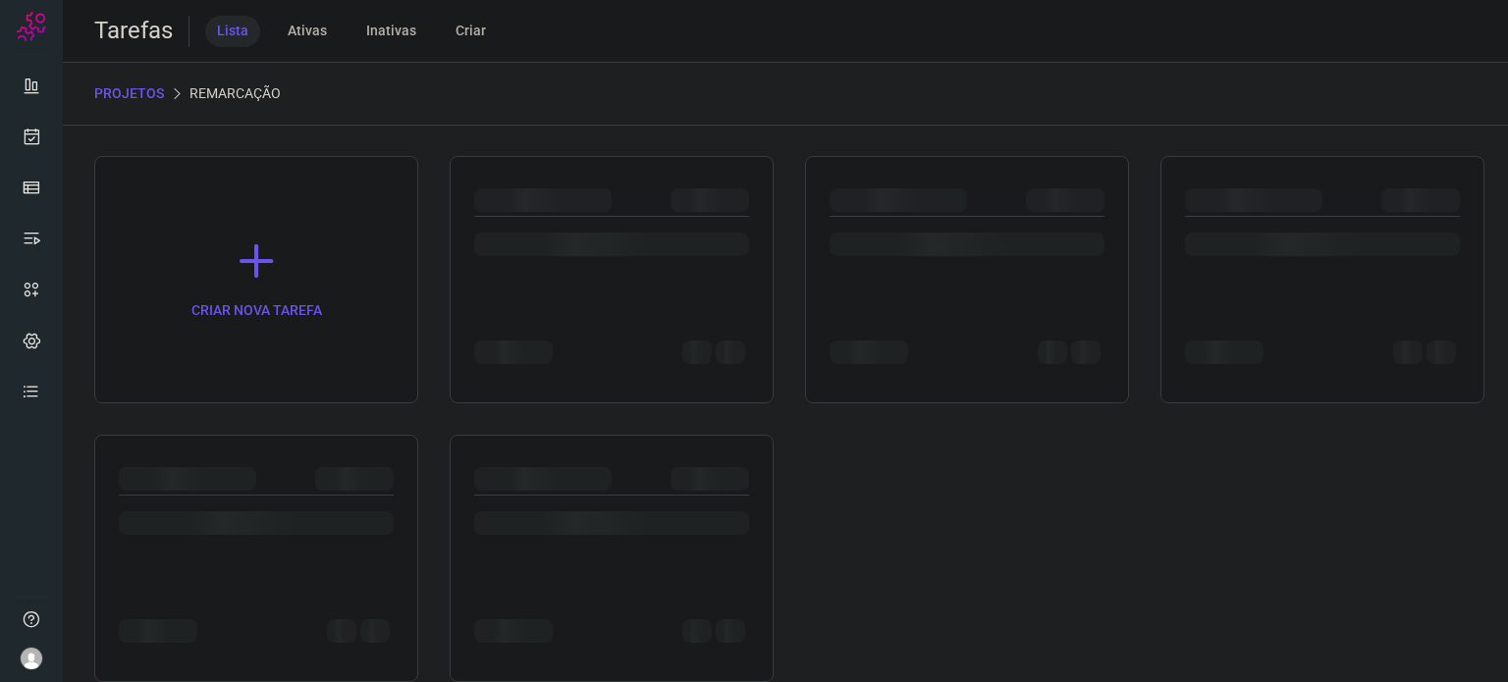
click at [977, 268] on div at bounding box center [967, 255] width 275 height 77
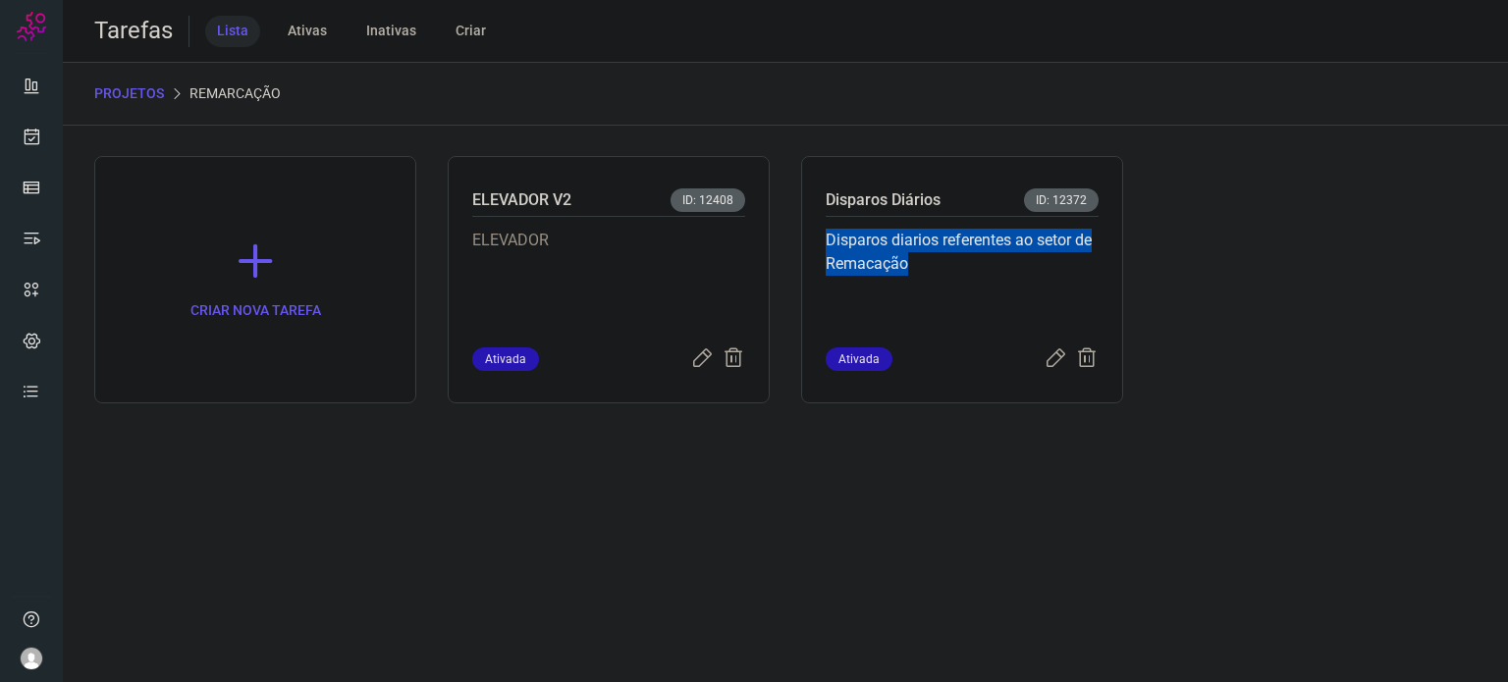
click at [977, 268] on p "Disparos diarios referentes ao setor de Remacação" at bounding box center [962, 278] width 273 height 98
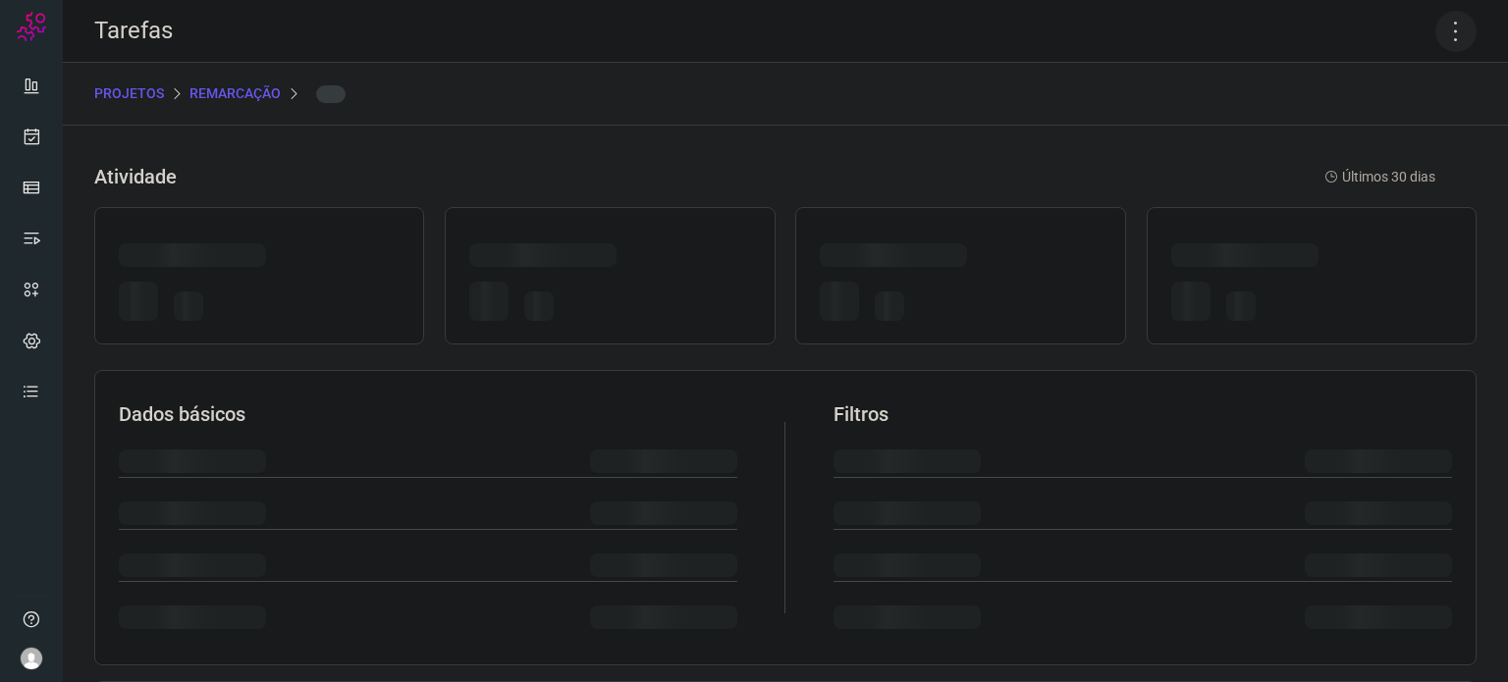
click at [1443, 37] on icon at bounding box center [1455, 31] width 41 height 41
click at [1442, 29] on icon at bounding box center [1455, 31] width 41 height 41
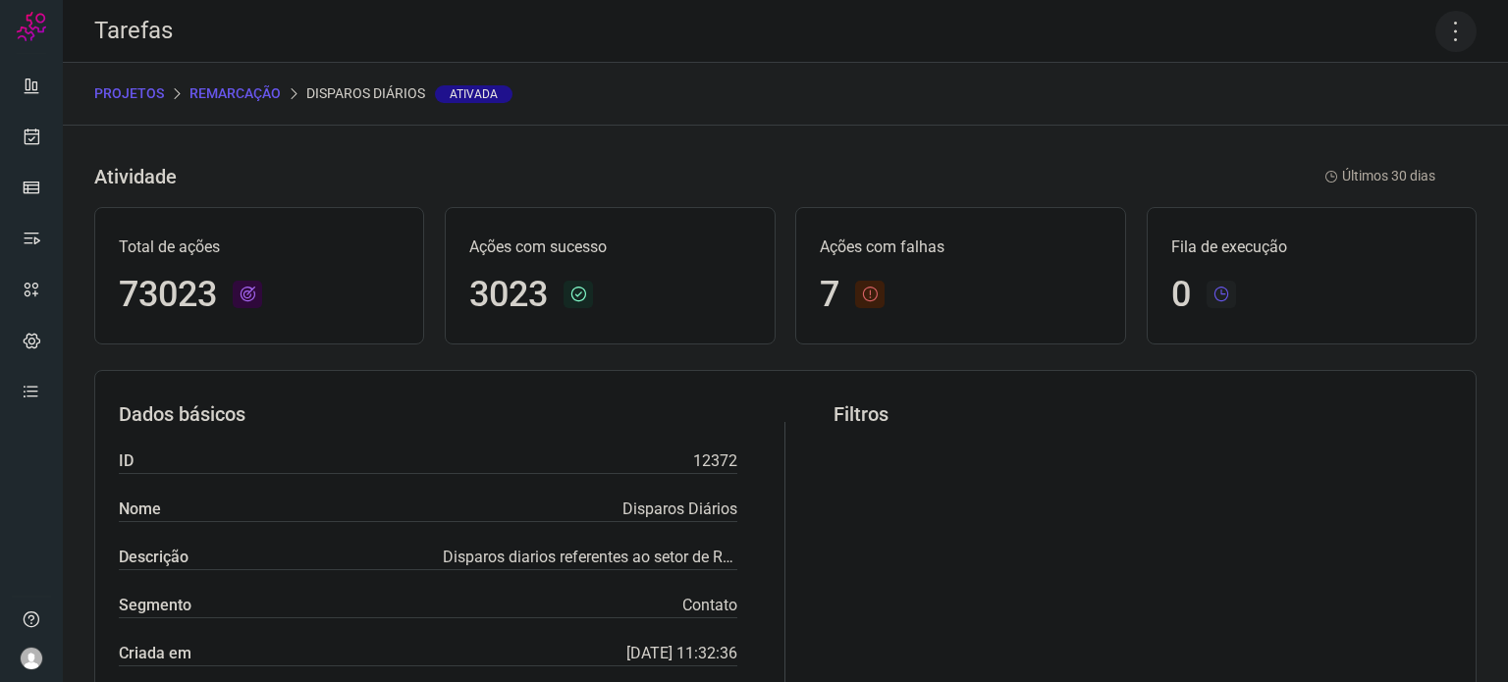
click at [1435, 38] on icon at bounding box center [1455, 31] width 41 height 41
click at [1371, 122] on li "Executar" at bounding box center [1371, 128] width 179 height 31
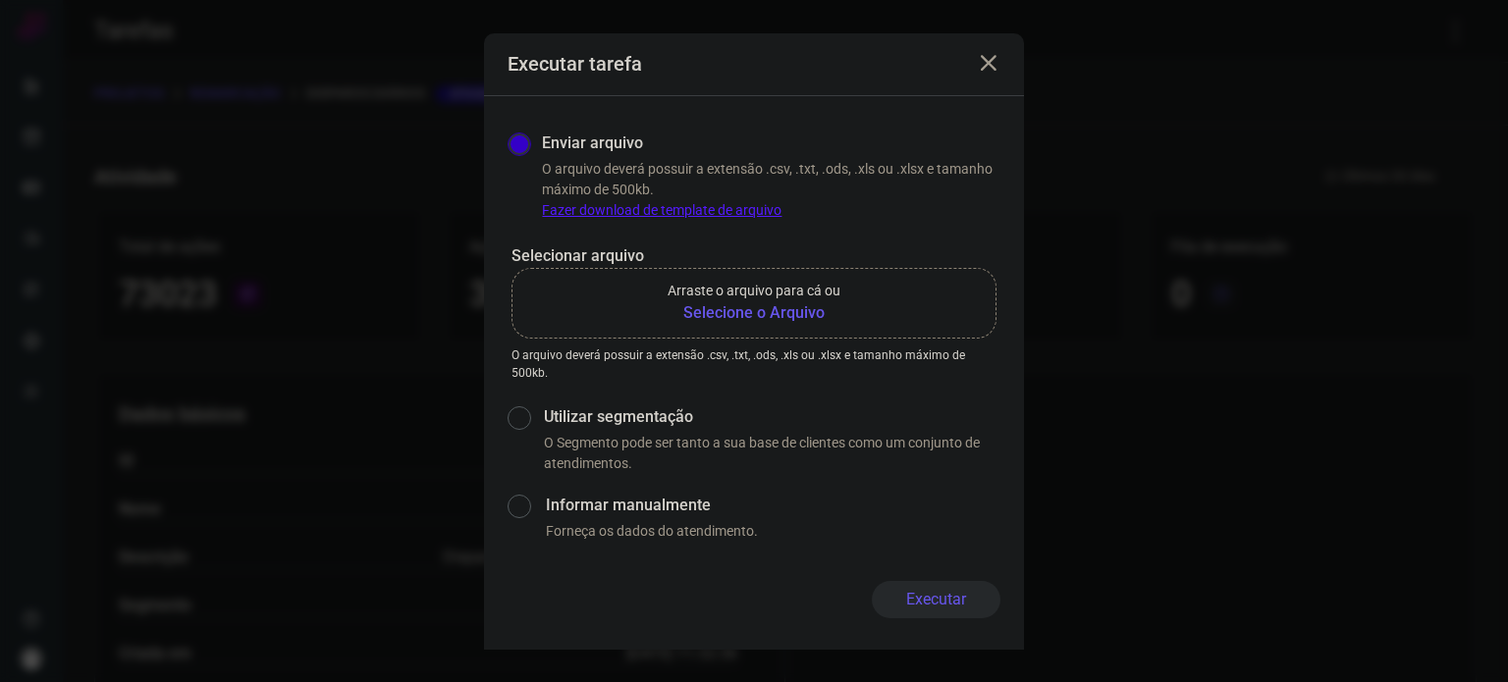
click at [788, 314] on b "Selecione o Arquivo" at bounding box center [754, 313] width 173 height 24
click at [0, 0] on input "Arraste o arquivo para cá ou Selecione o Arquivo" at bounding box center [0, 0] width 0 height 0
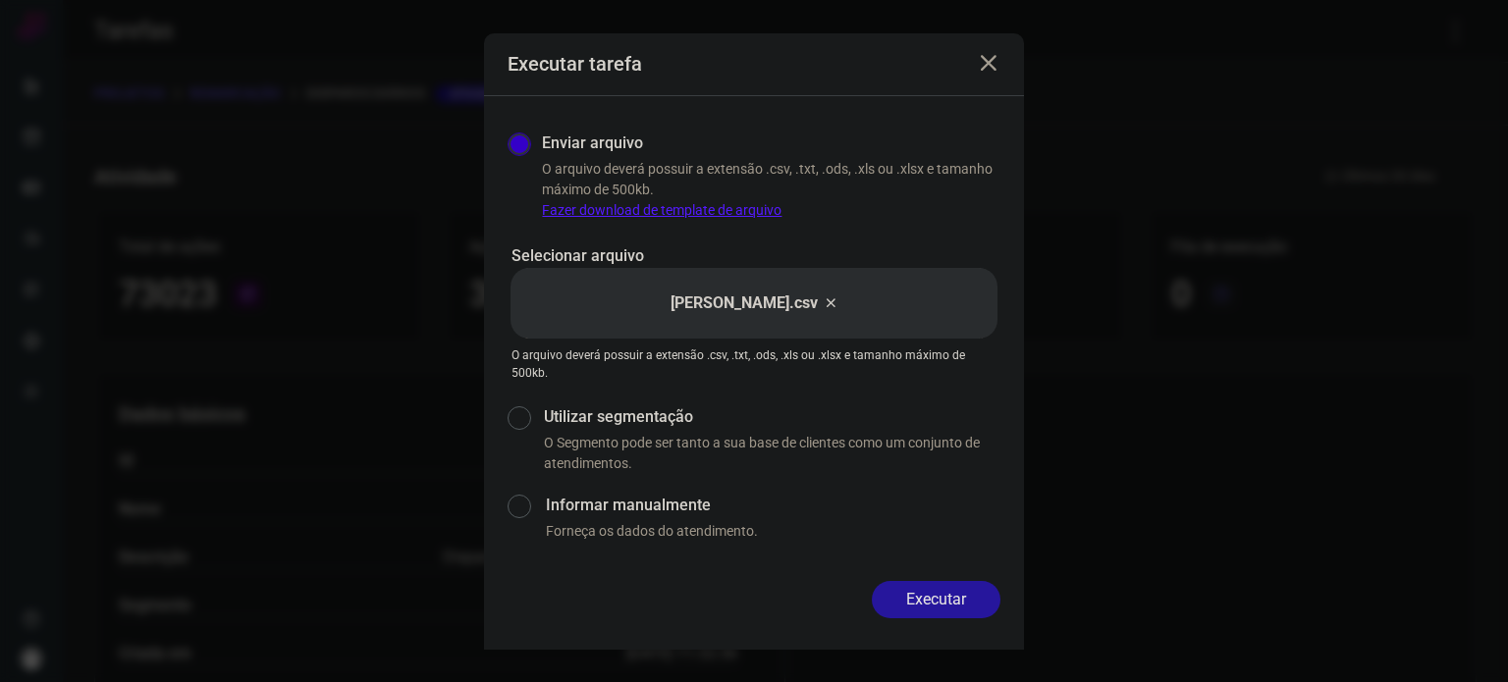
click at [966, 602] on button "Executar" at bounding box center [936, 599] width 129 height 37
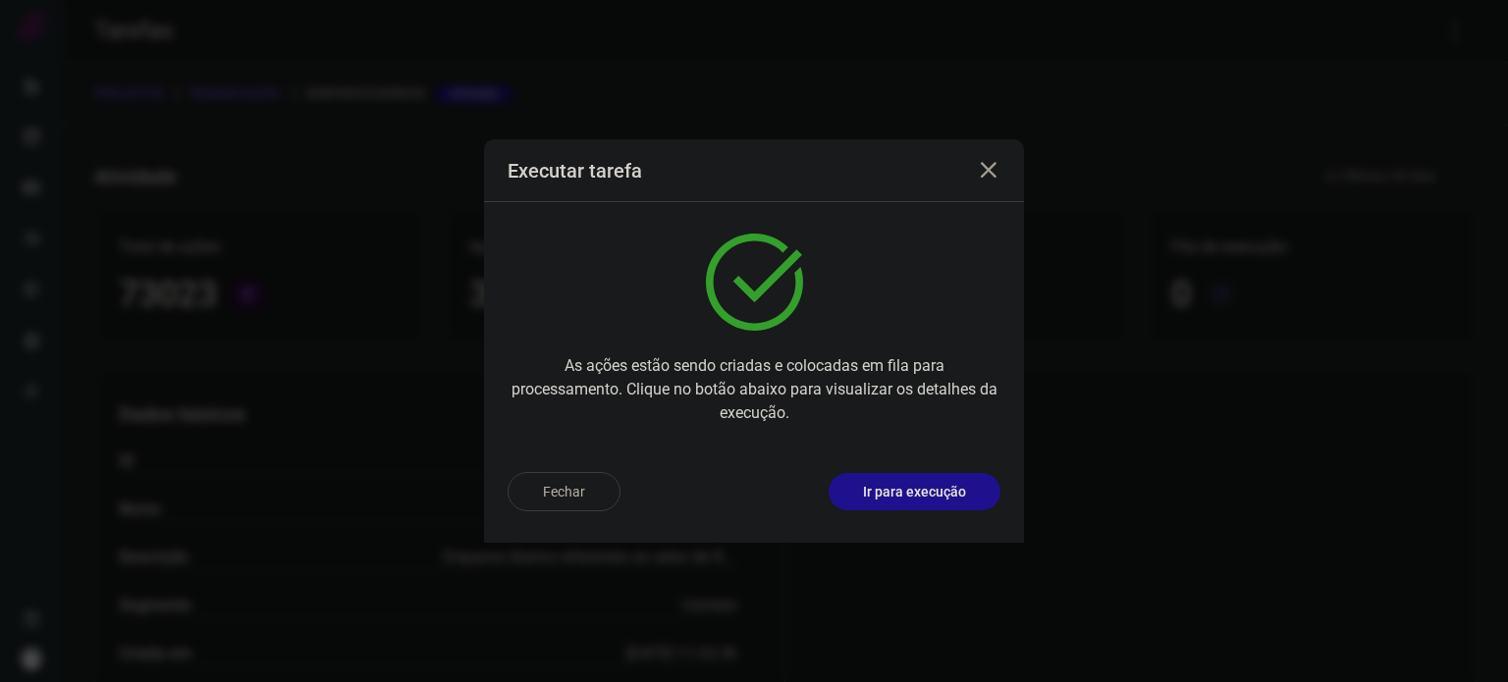
click at [961, 494] on p "Ir para execução" at bounding box center [914, 492] width 103 height 21
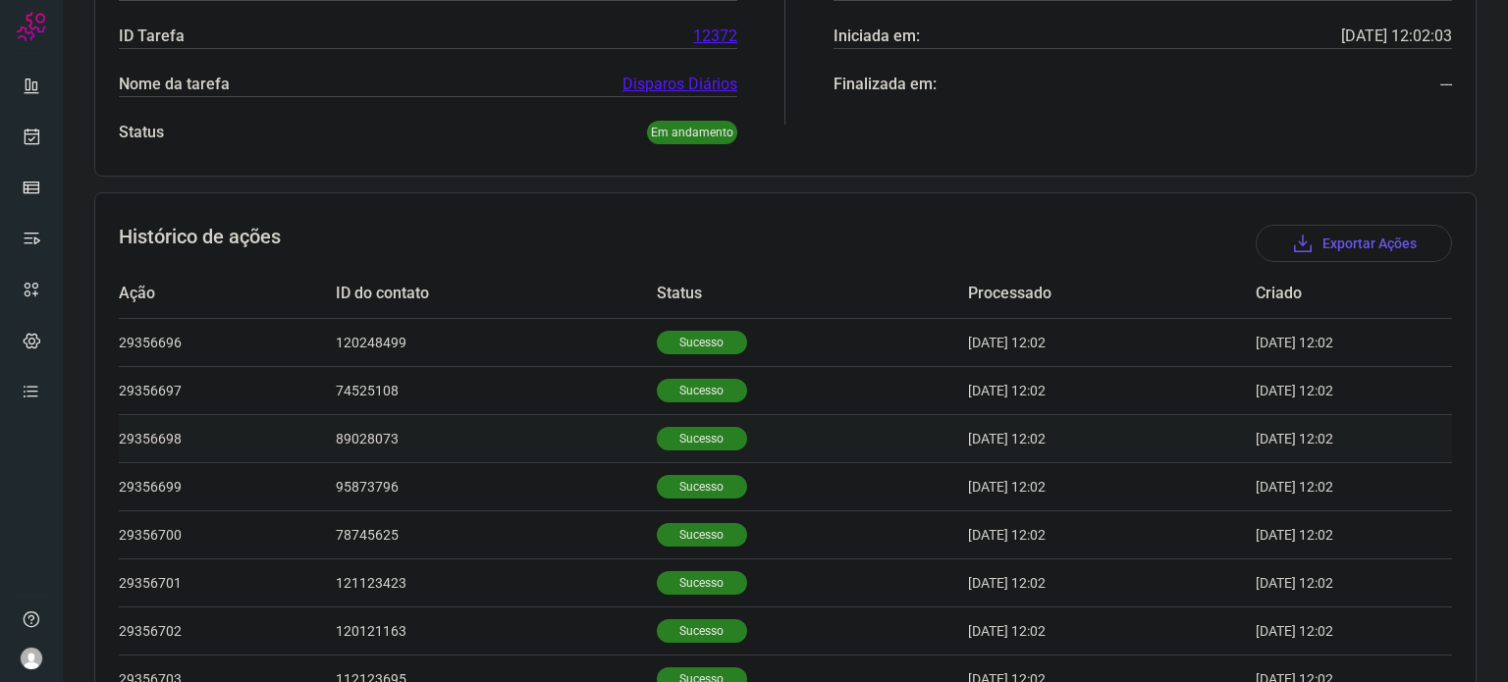
scroll to position [491, 0]
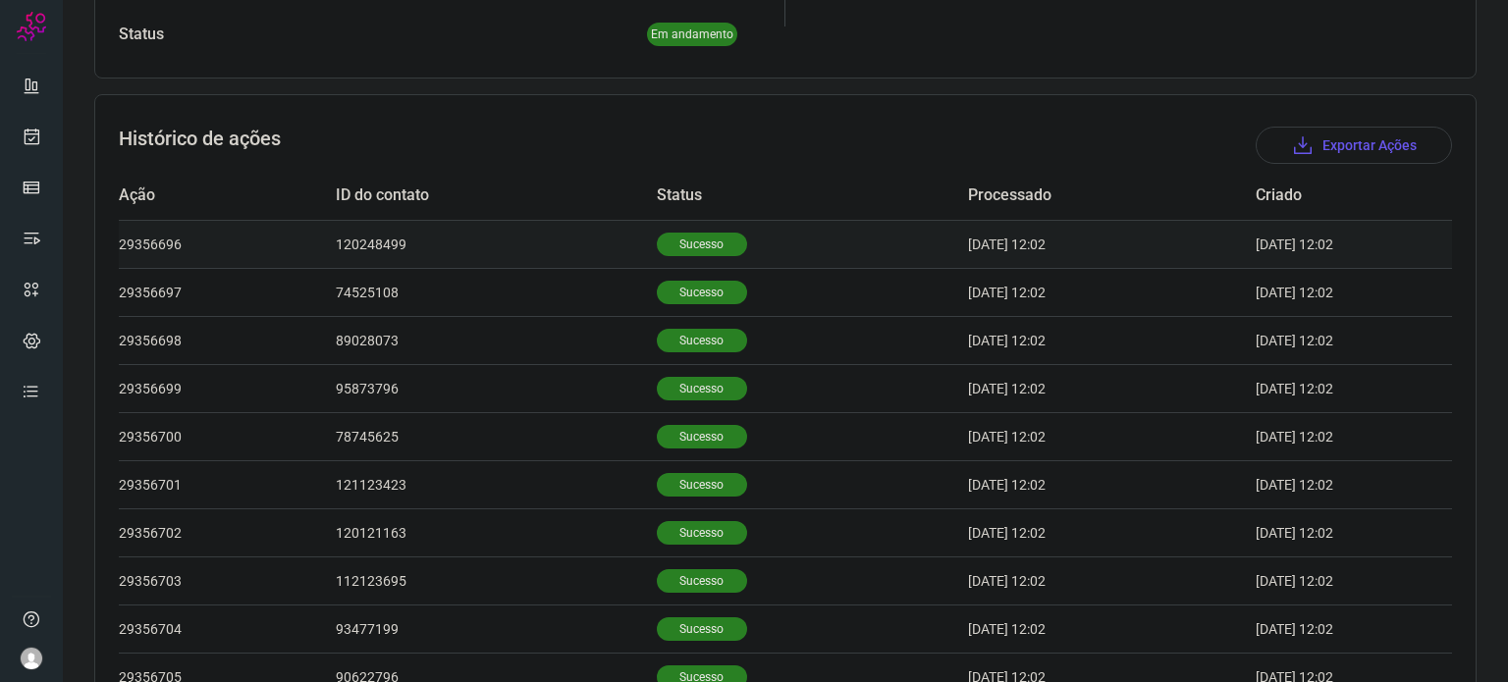
click at [699, 250] on p "Sucesso" at bounding box center [702, 245] width 90 height 24
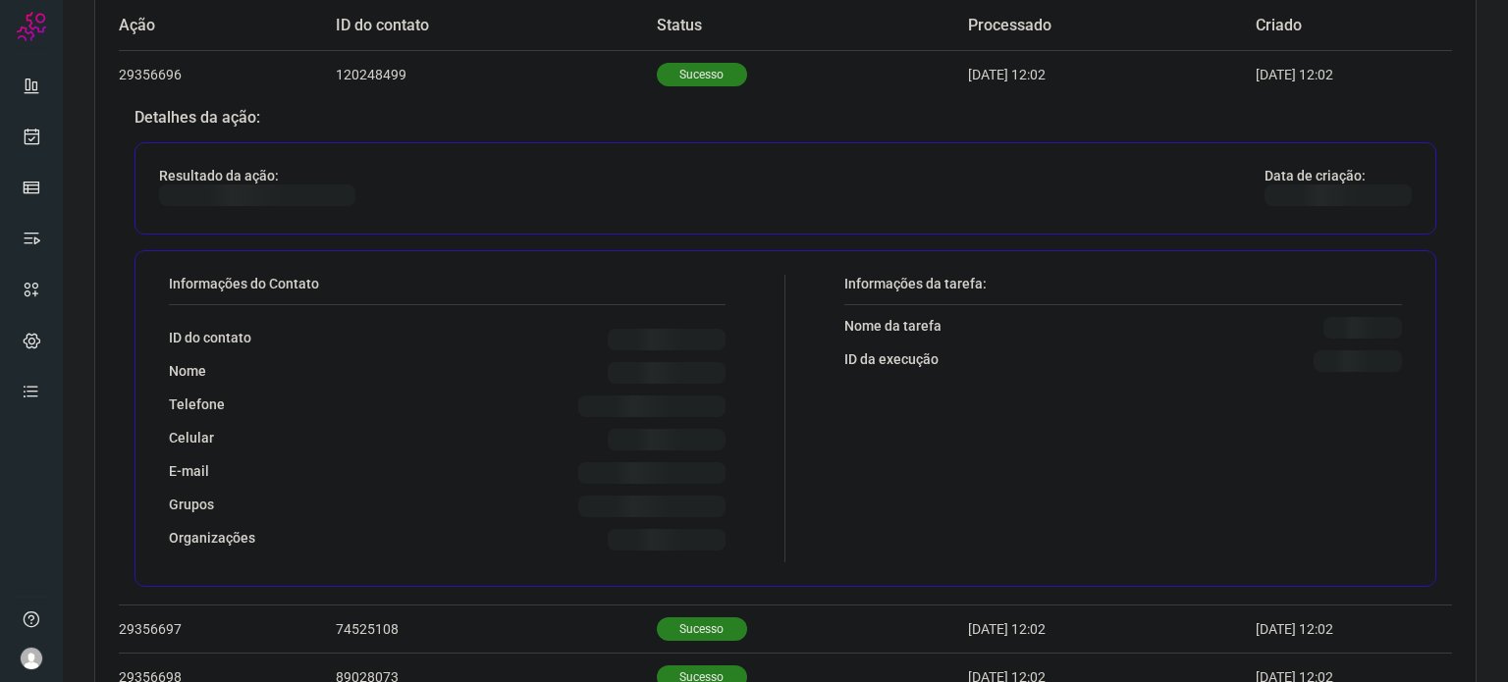
scroll to position [687, 0]
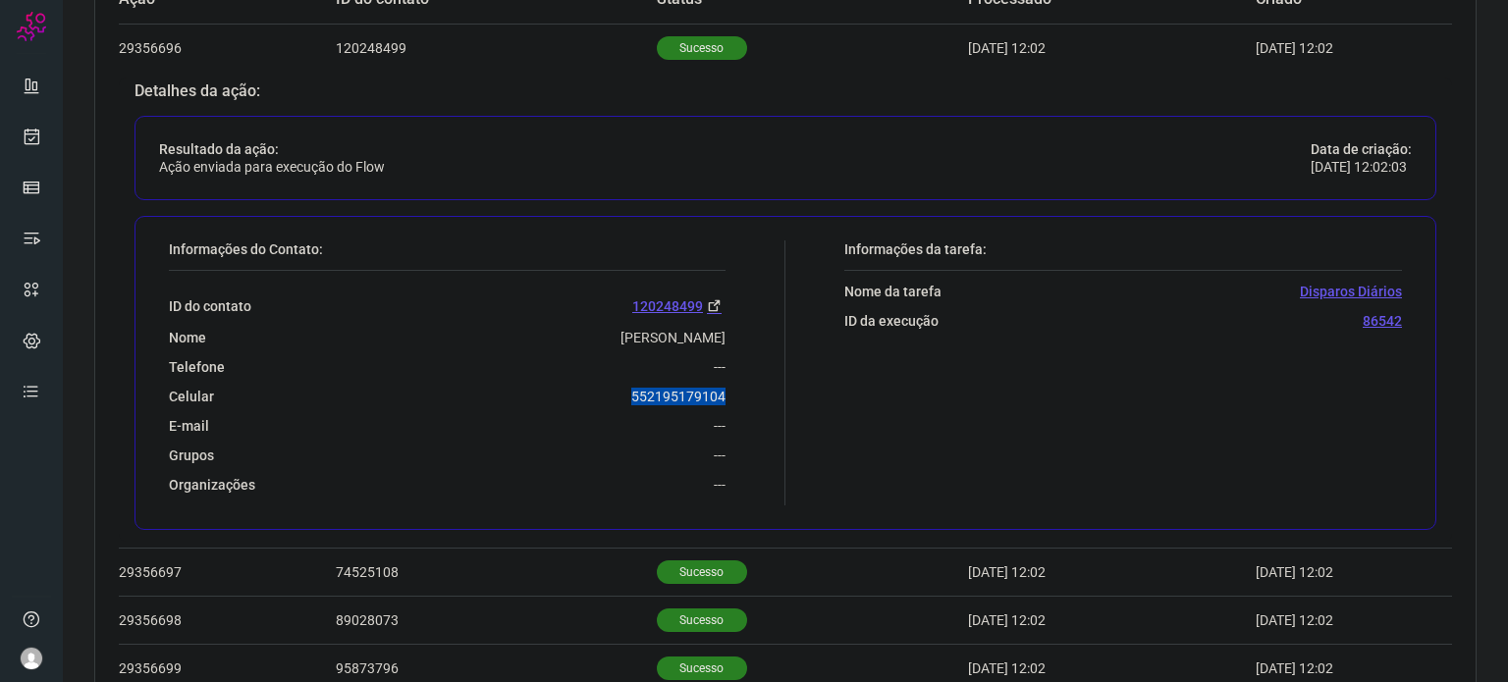
drag, startPoint x: 598, startPoint y: 396, endPoint x: 724, endPoint y: 391, distance: 125.8
click at [724, 391] on div "Informações do Contato: ID do contato 120248499 Nome [PERSON_NAME] Telefone ---…" at bounding box center [472, 373] width 626 height 265
copy p "552195179104"
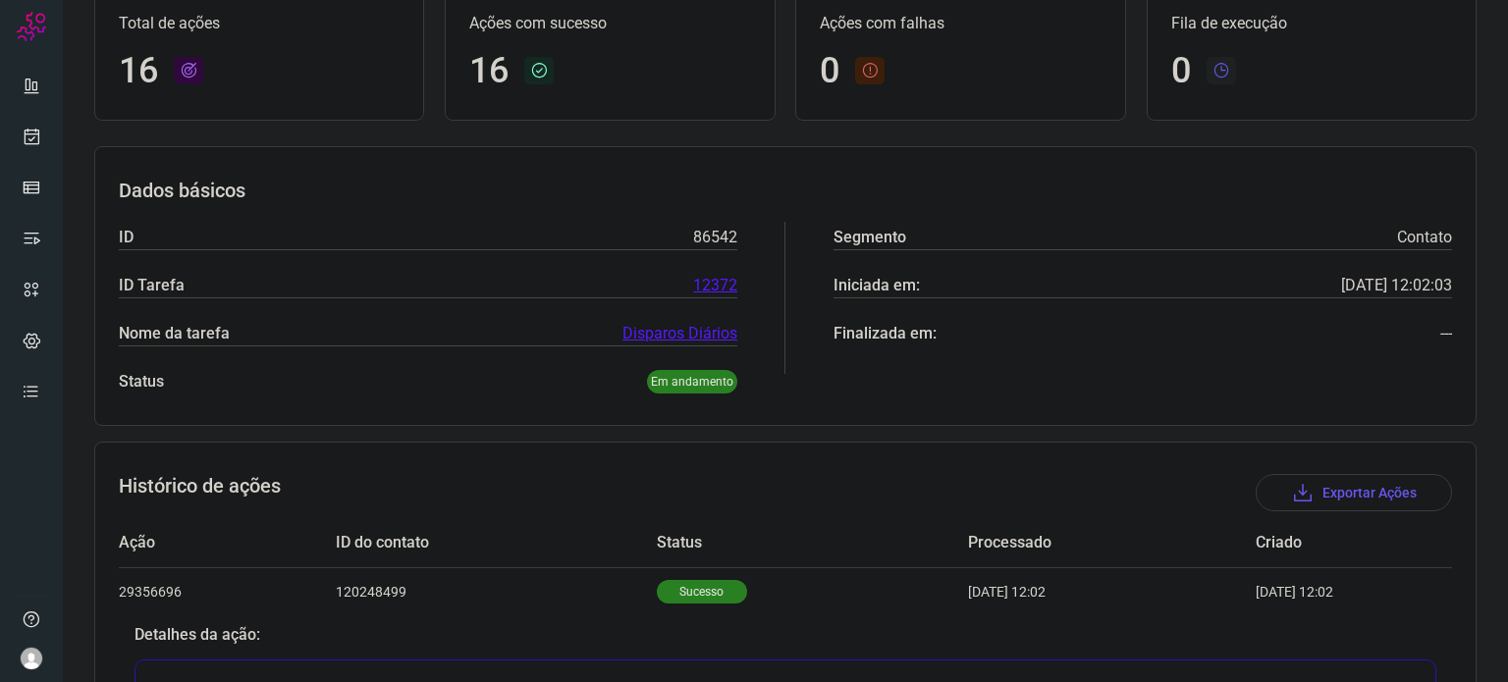
scroll to position [0, 0]
